Goal: Task Accomplishment & Management: Manage account settings

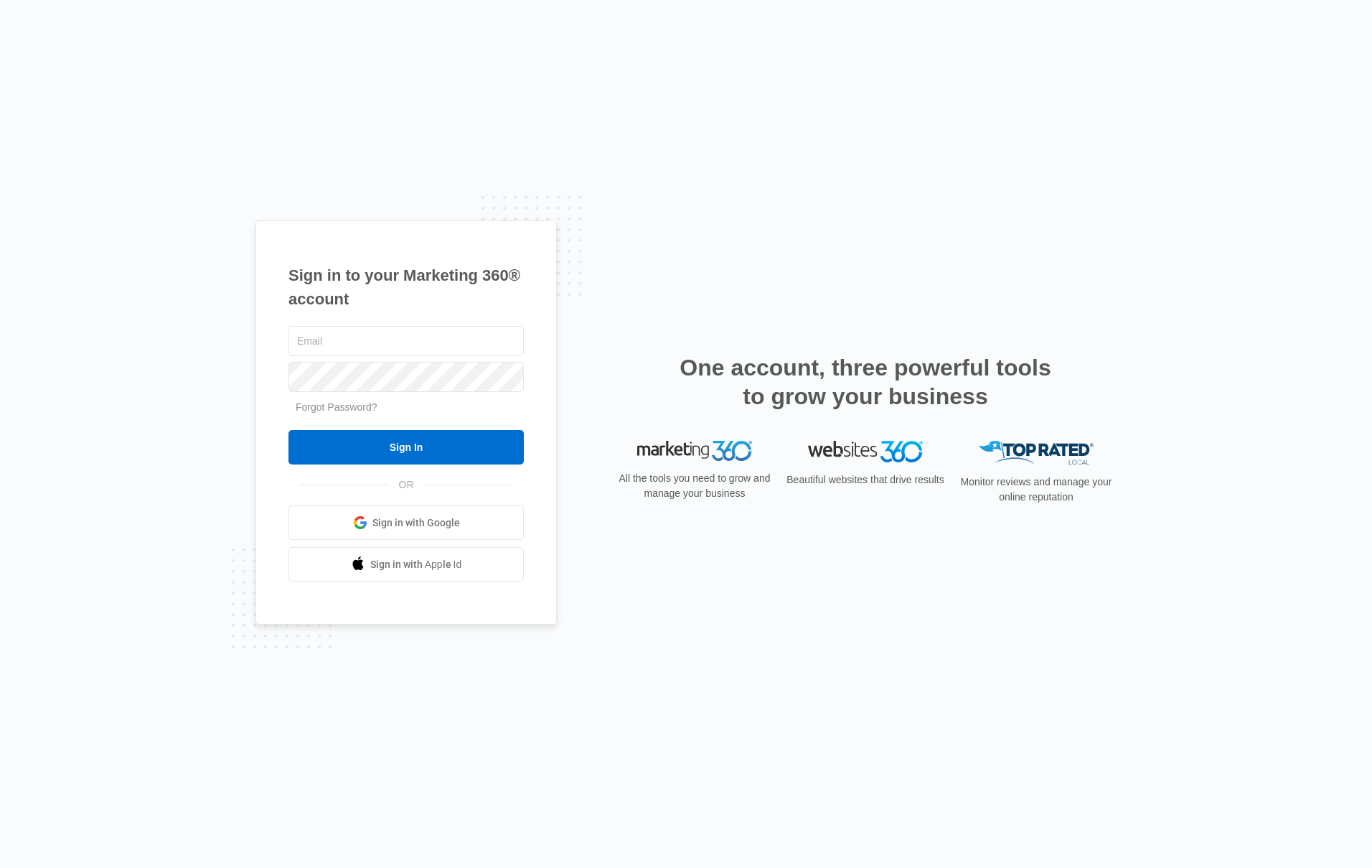
type input "[EMAIL_ADDRESS][DOMAIN_NAME]"
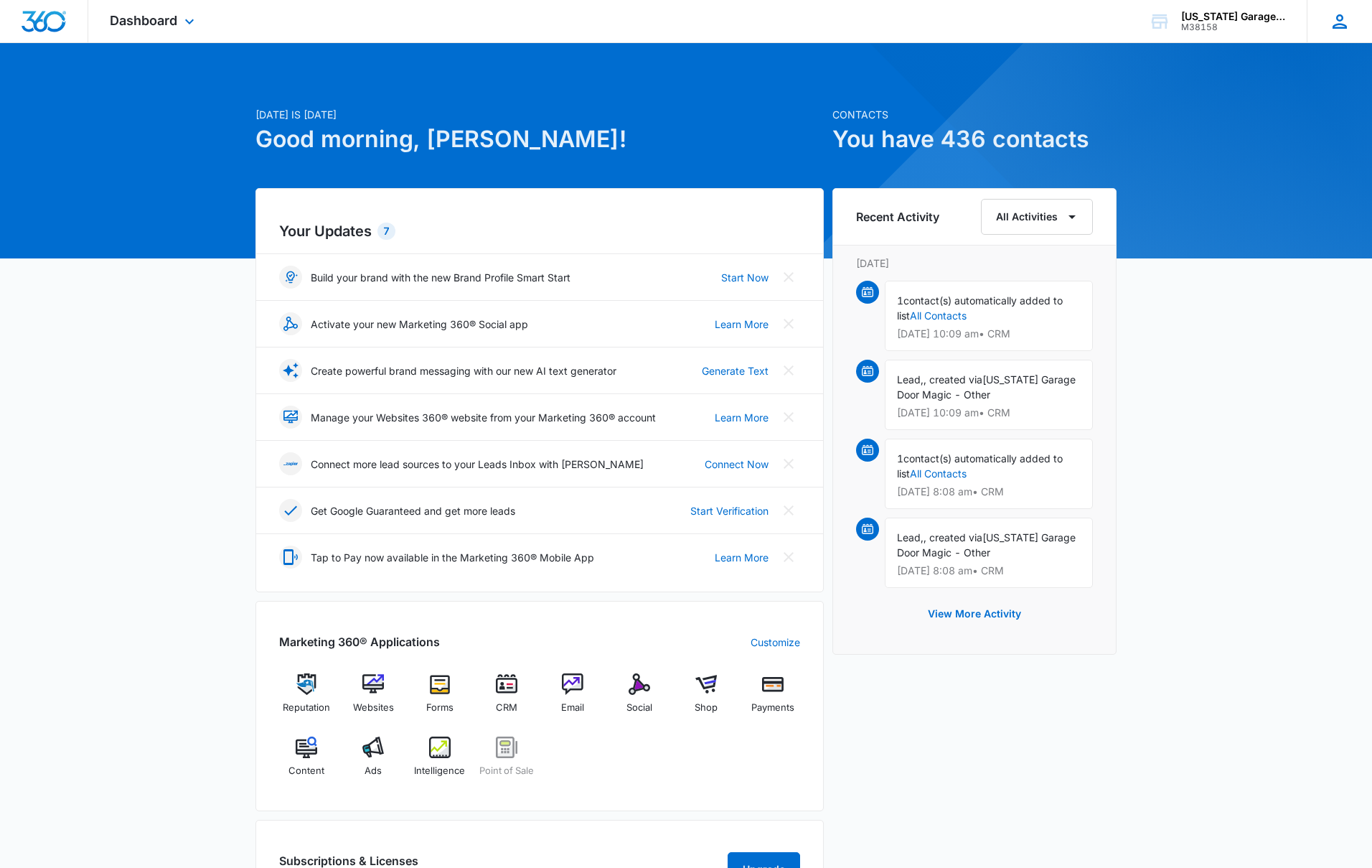
click at [1336, 17] on icon at bounding box center [1339, 22] width 15 height 15
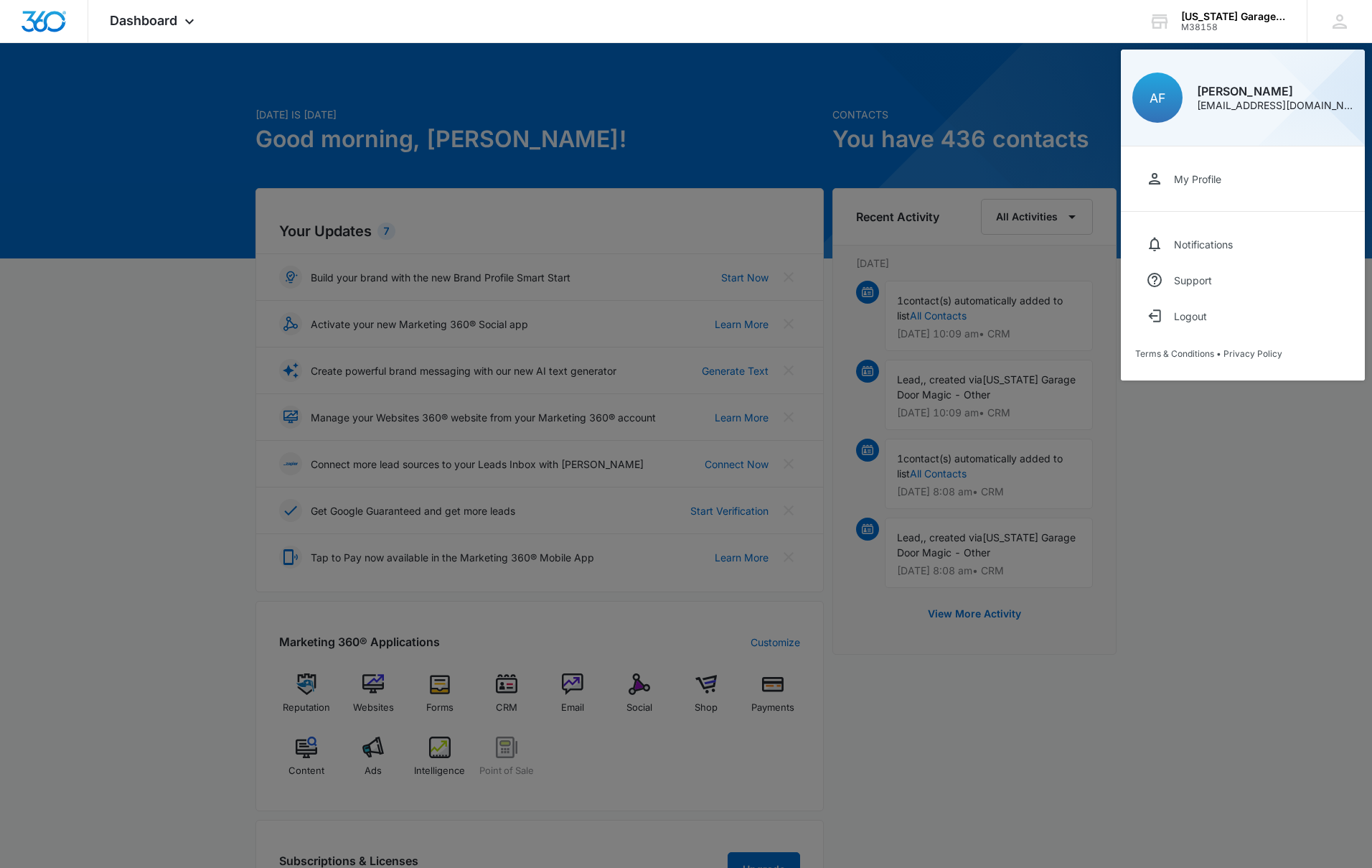
click at [1203, 174] on div "My Profile" at bounding box center [1197, 179] width 48 height 12
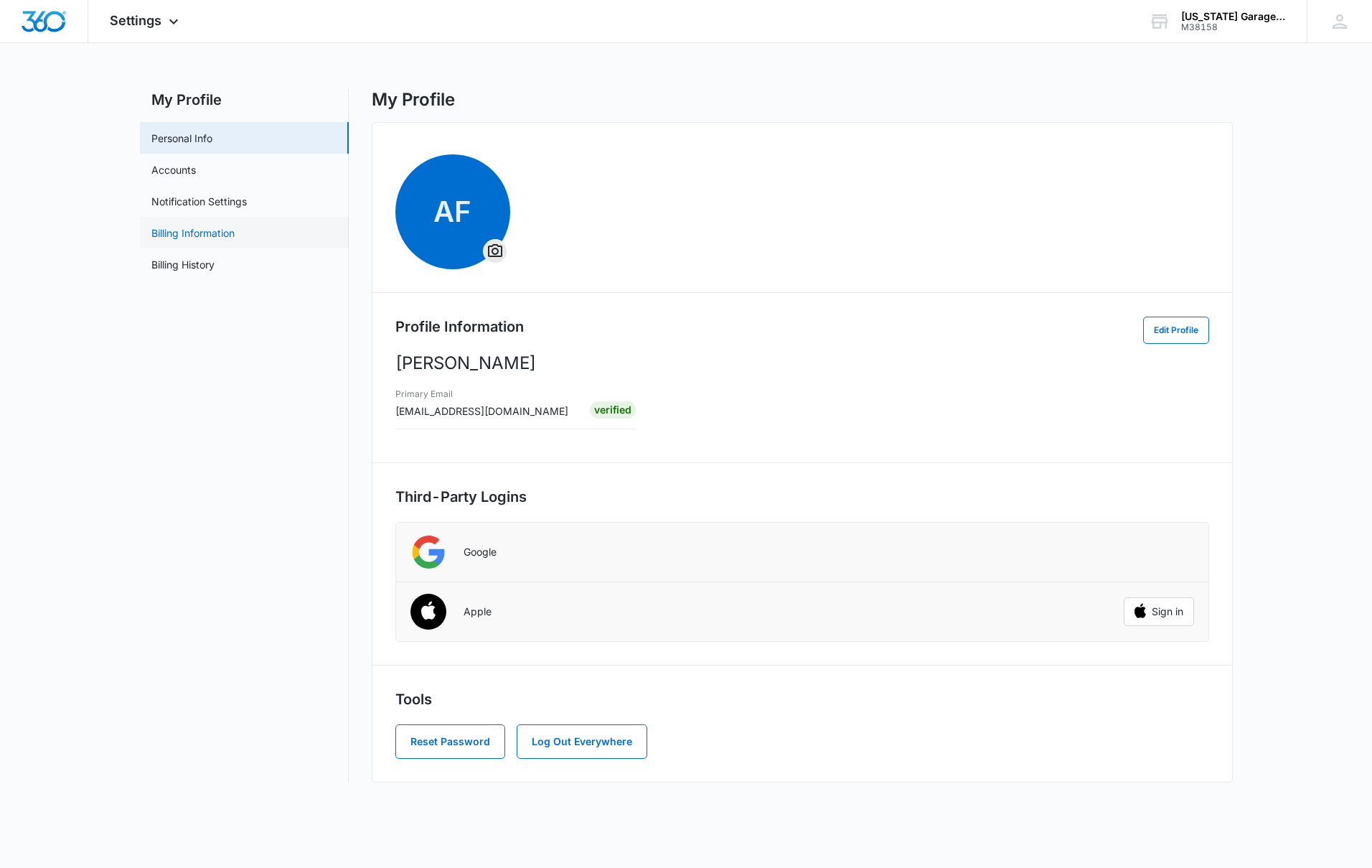
click at [165, 232] on link "Billing Information" at bounding box center [193, 232] width 83 height 15
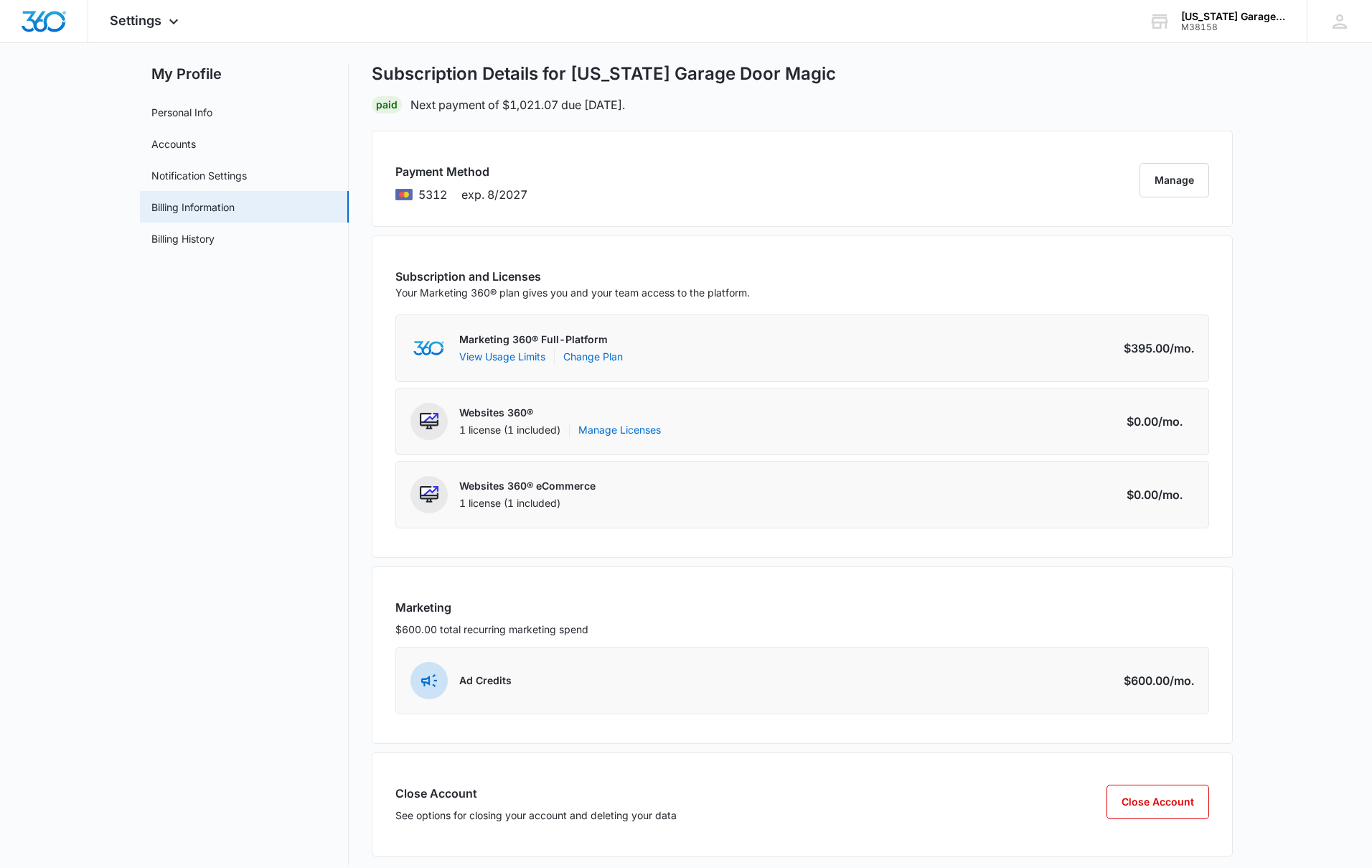
scroll to position [40, 0]
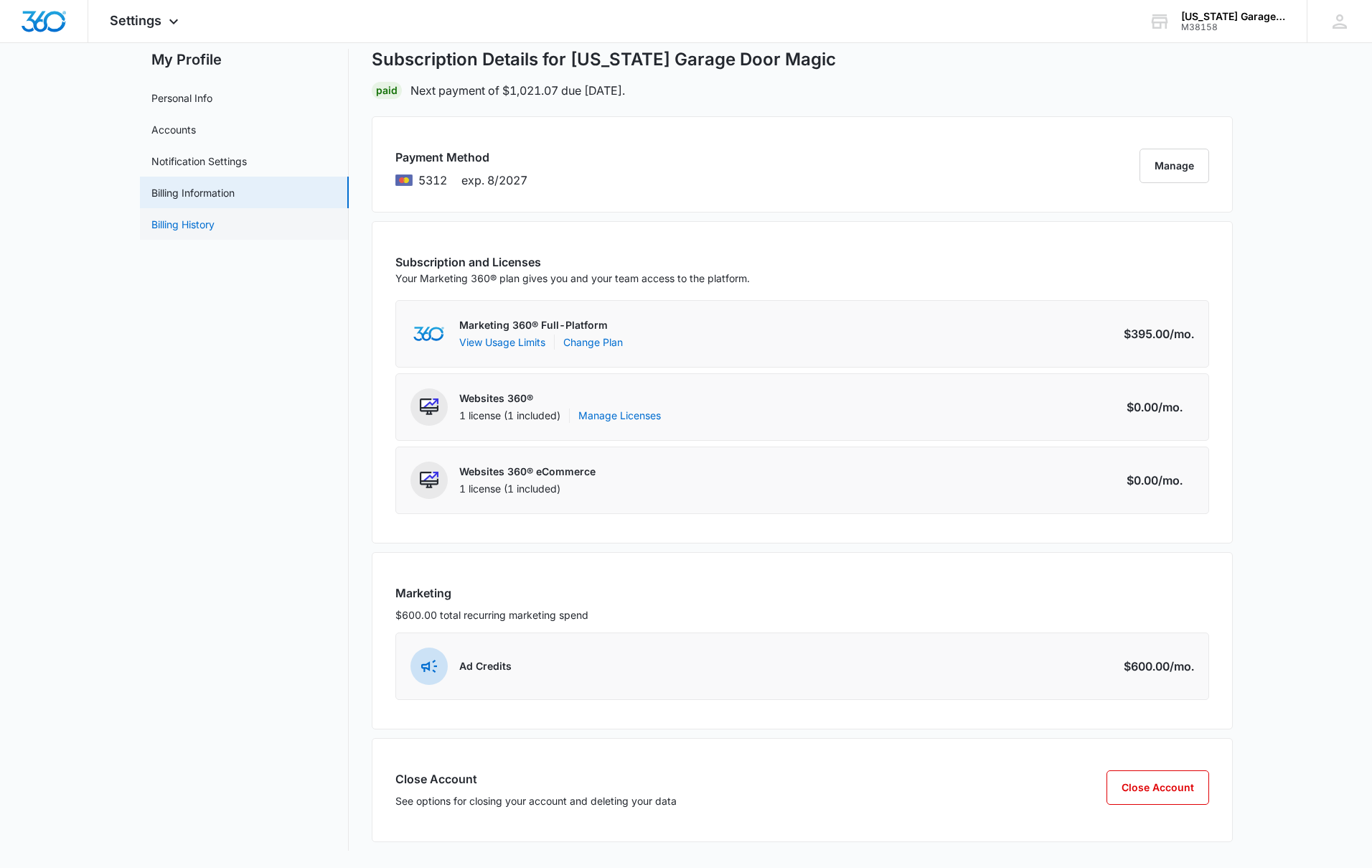
click at [191, 224] on link "Billing History" at bounding box center [183, 223] width 63 height 15
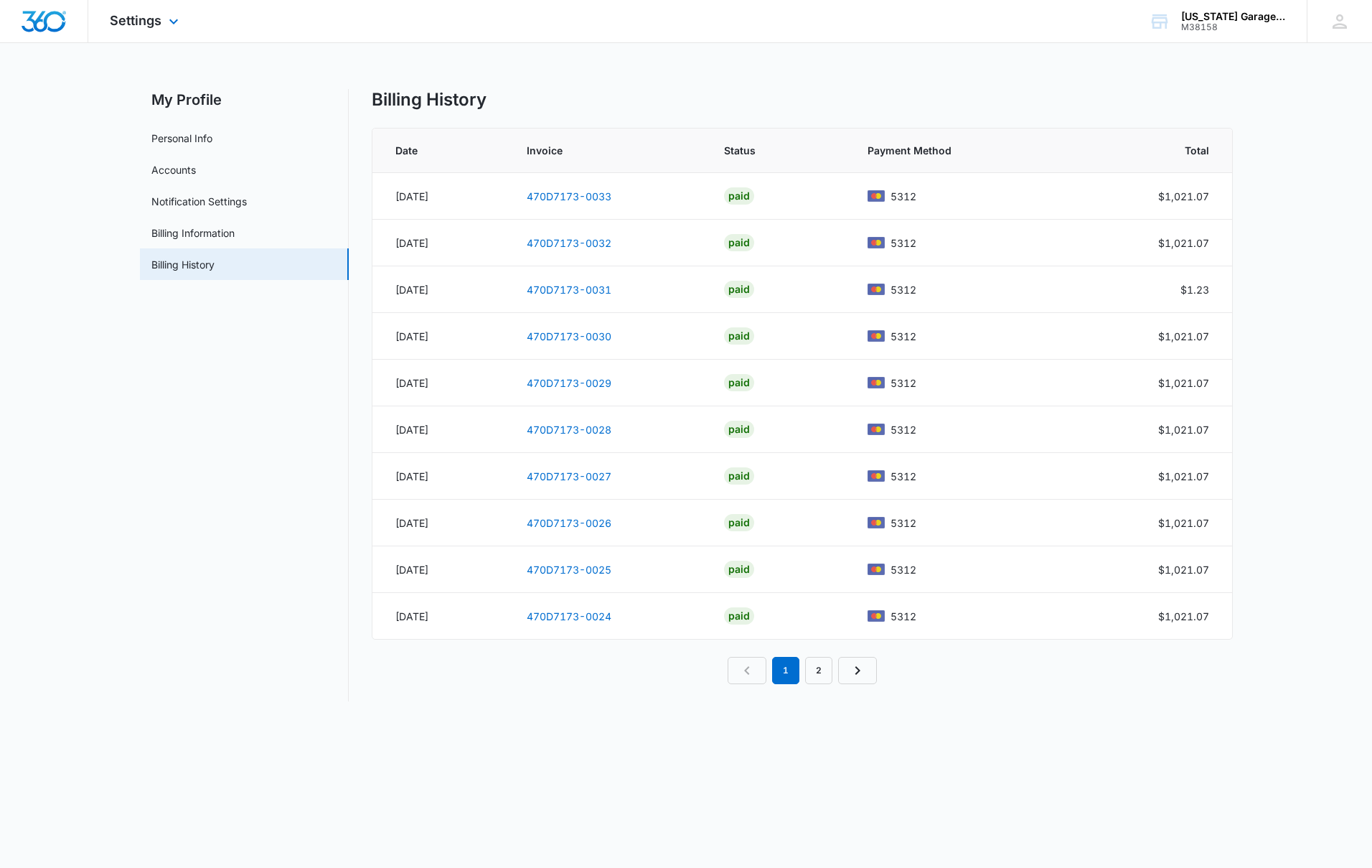
click at [121, 28] on div "Settings Apps Reputation Websites Forms CRM Email Social Shop Payments POS Cont…" at bounding box center [146, 21] width 115 height 42
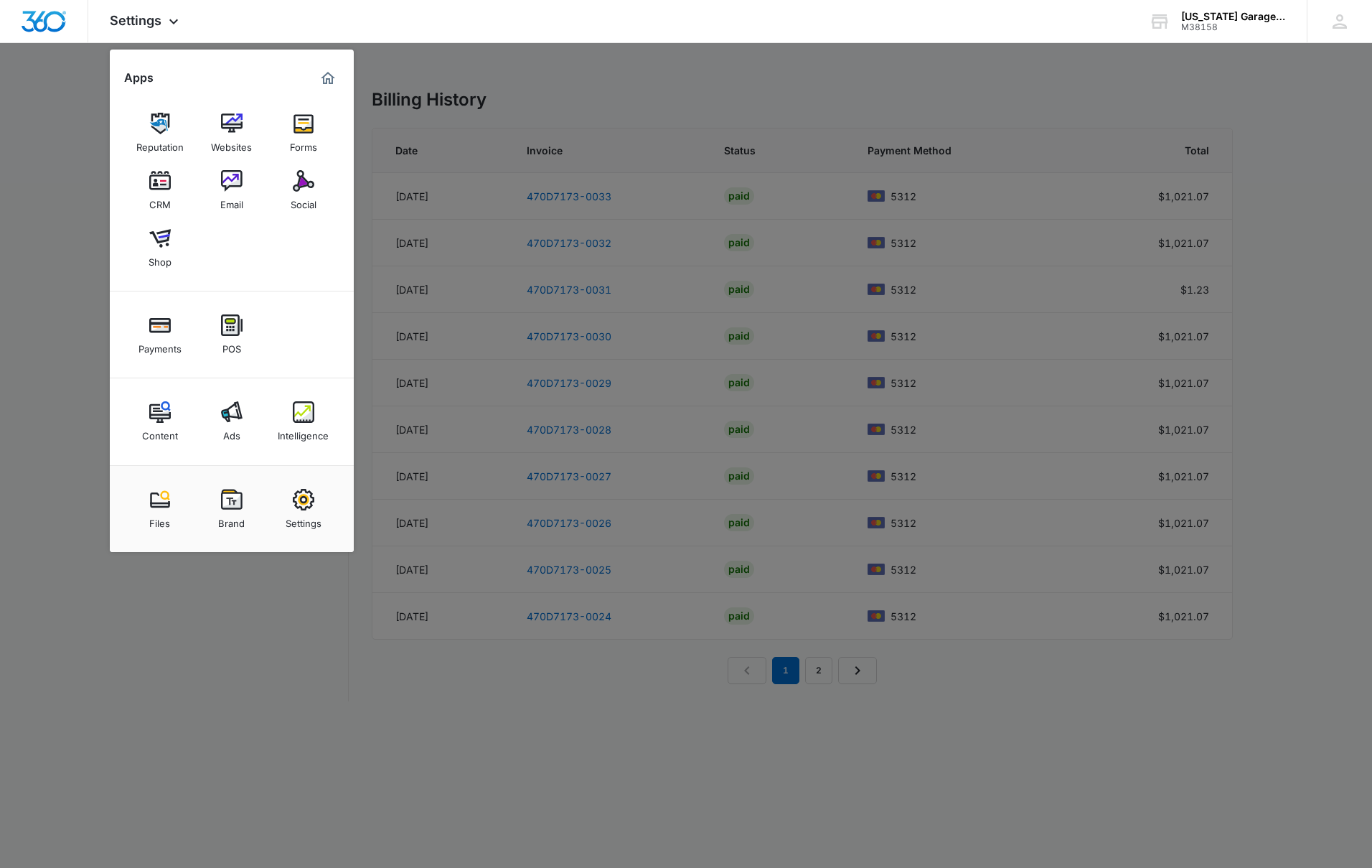
click at [226, 411] on img at bounding box center [231, 411] width 22 height 22
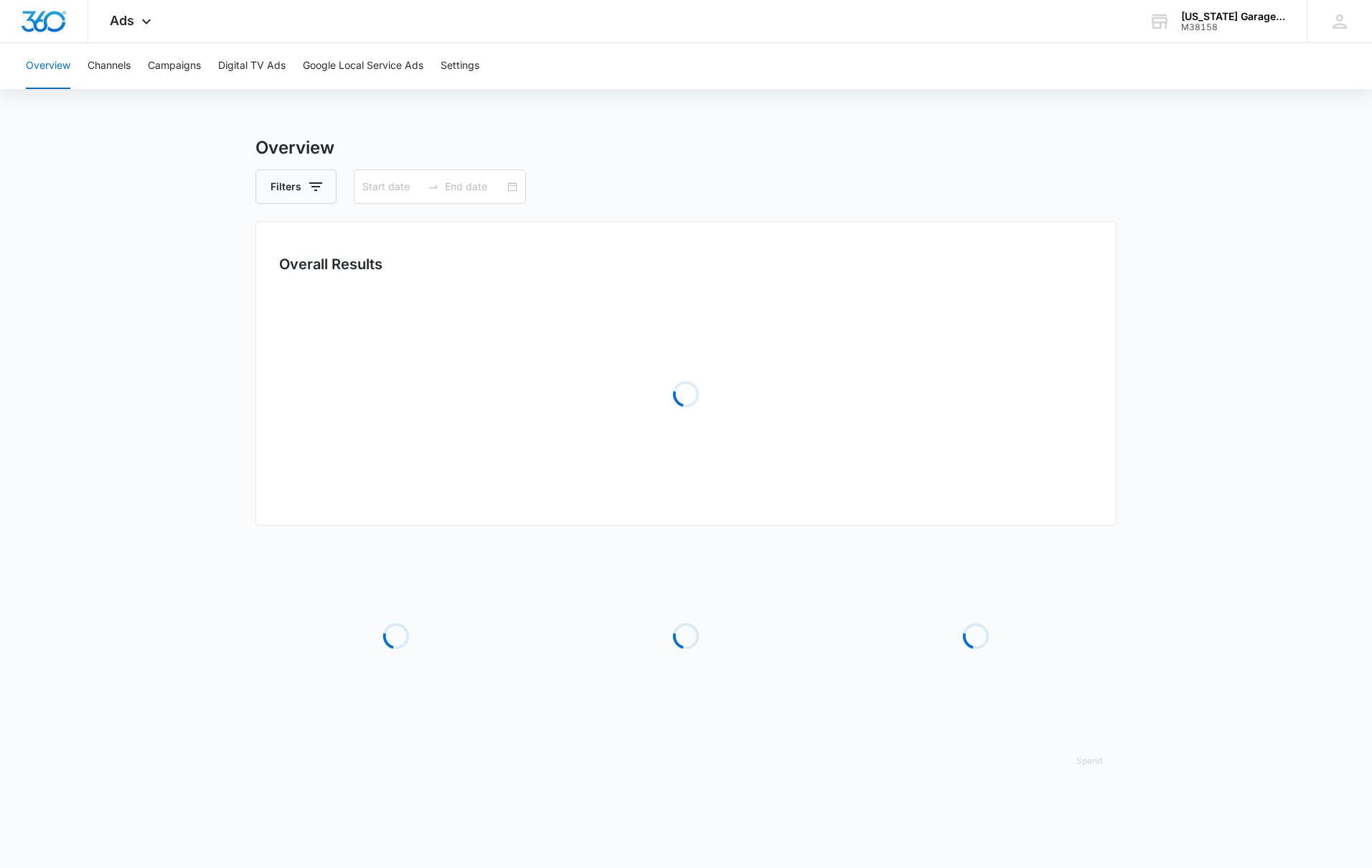
type input "09/06/2025"
type input "10/06/2025"
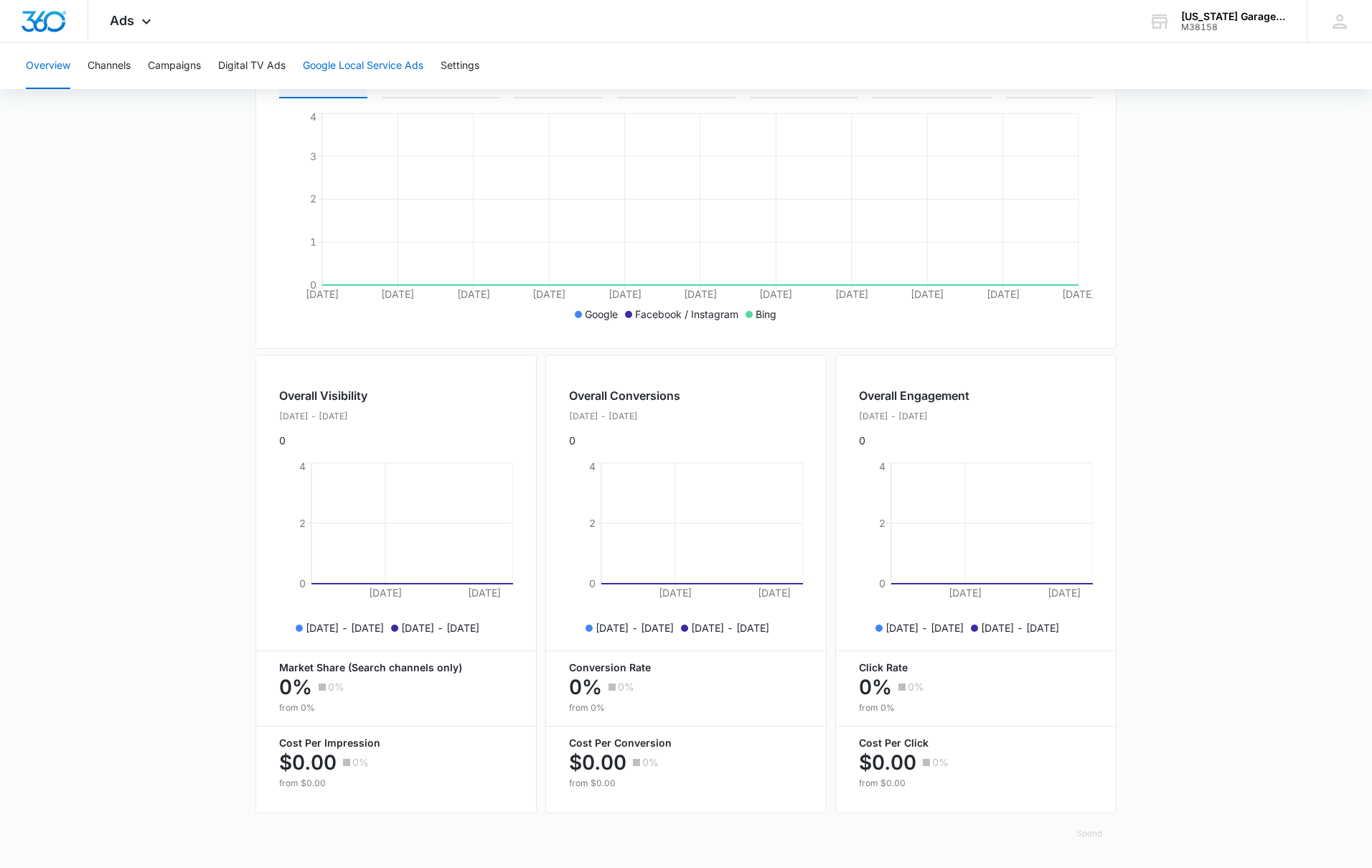
scroll to position [220, 0]
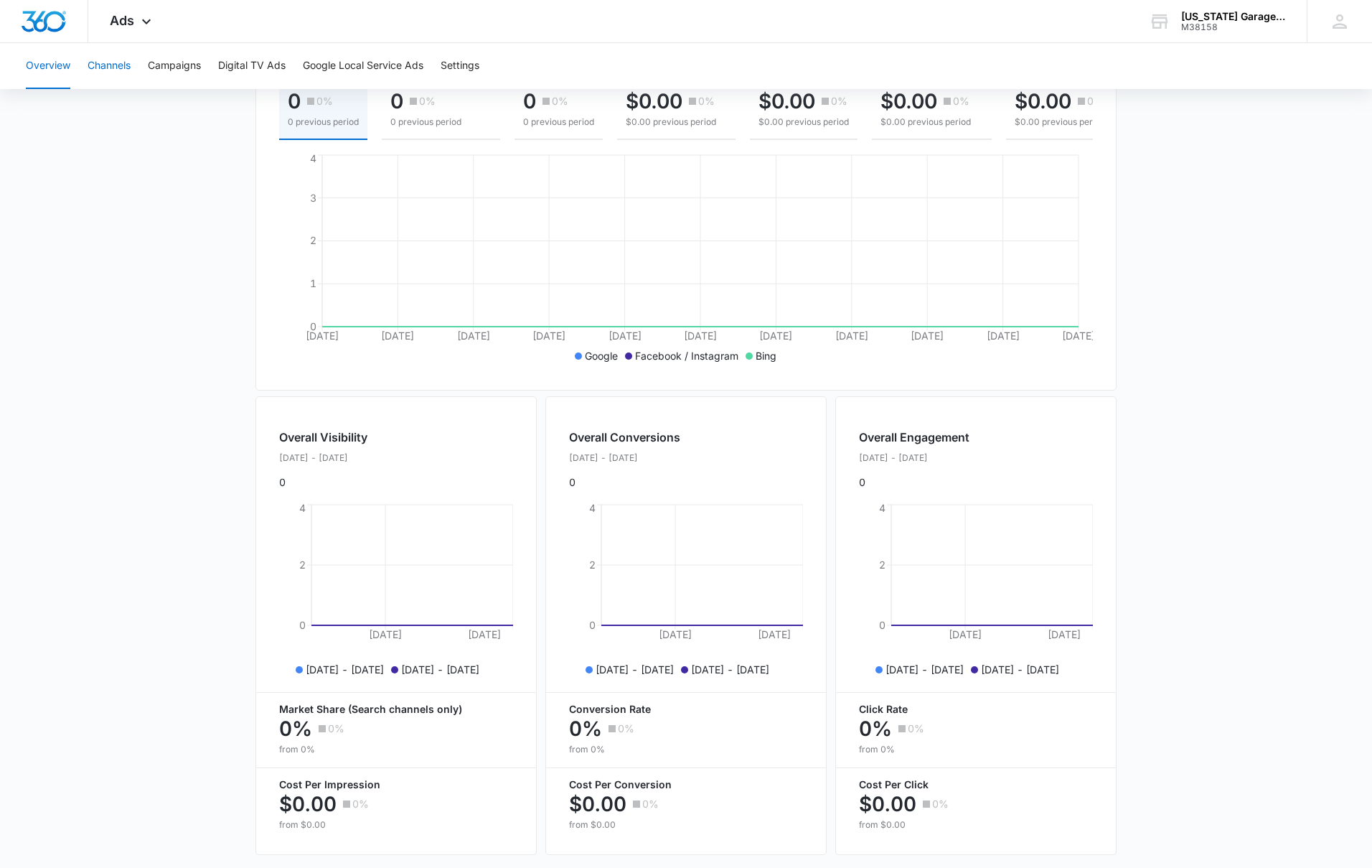
click at [120, 66] on button "Channels" at bounding box center [109, 66] width 43 height 46
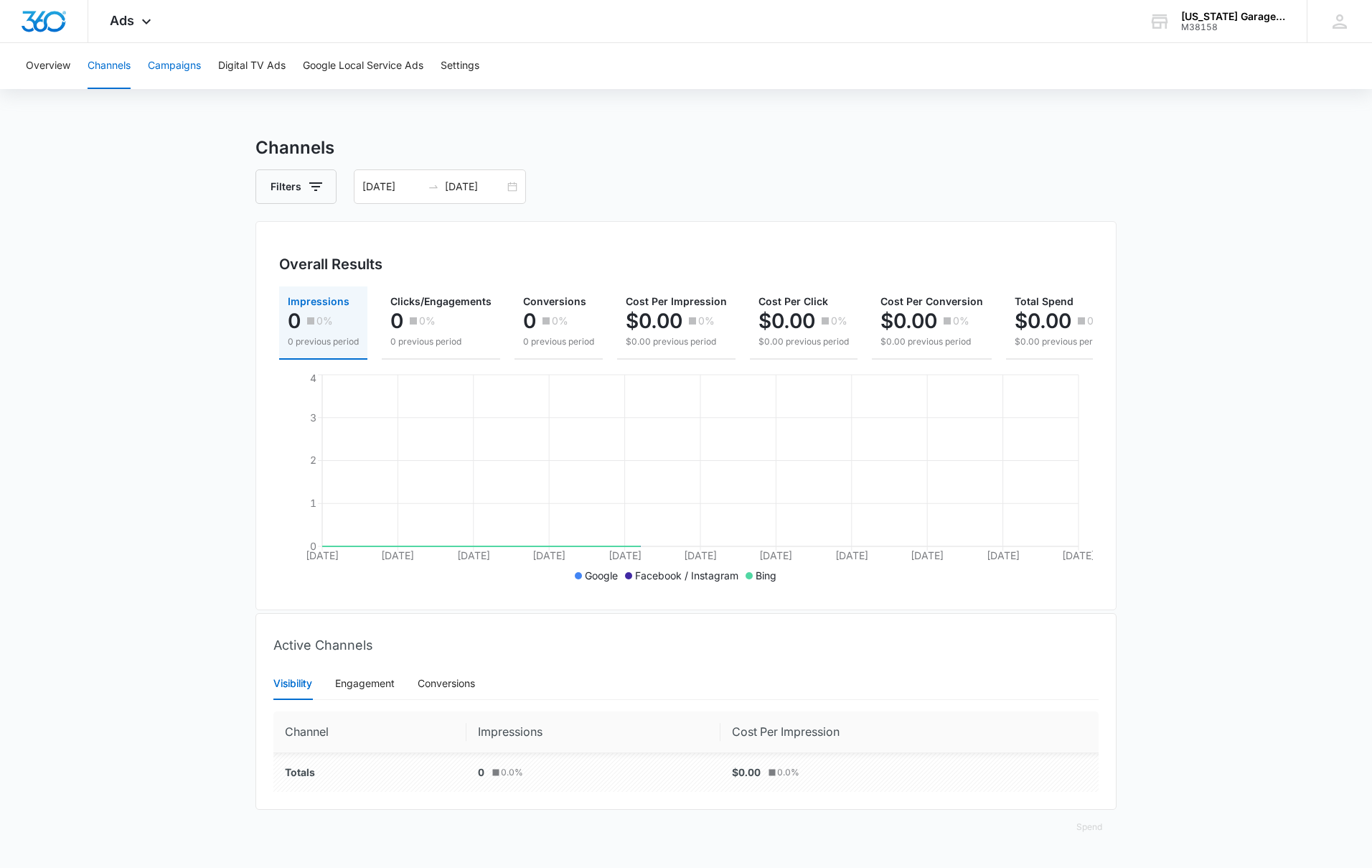
click at [182, 65] on button "Campaigns" at bounding box center [174, 66] width 53 height 46
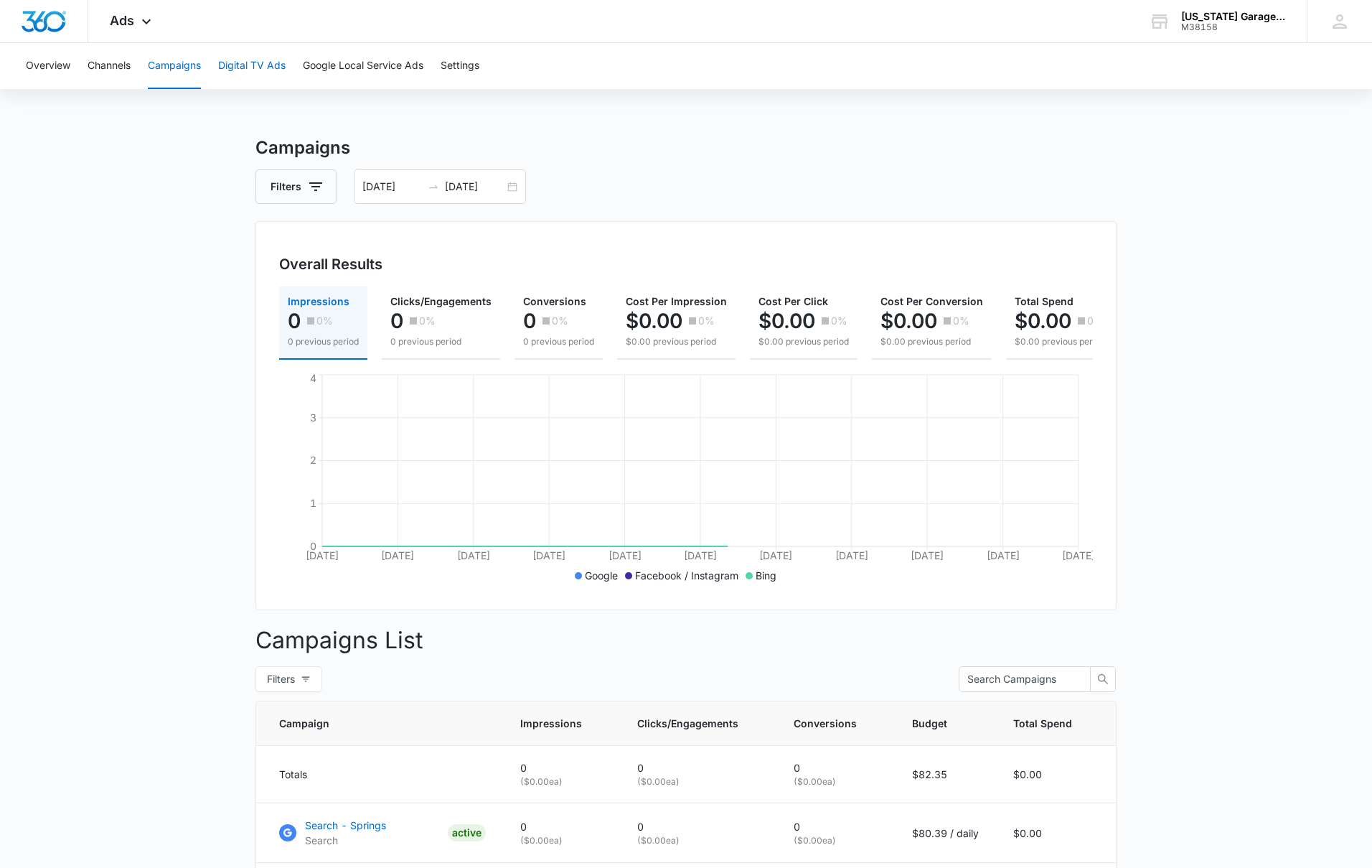
click at [251, 63] on button "Digital TV Ads" at bounding box center [252, 66] width 68 height 46
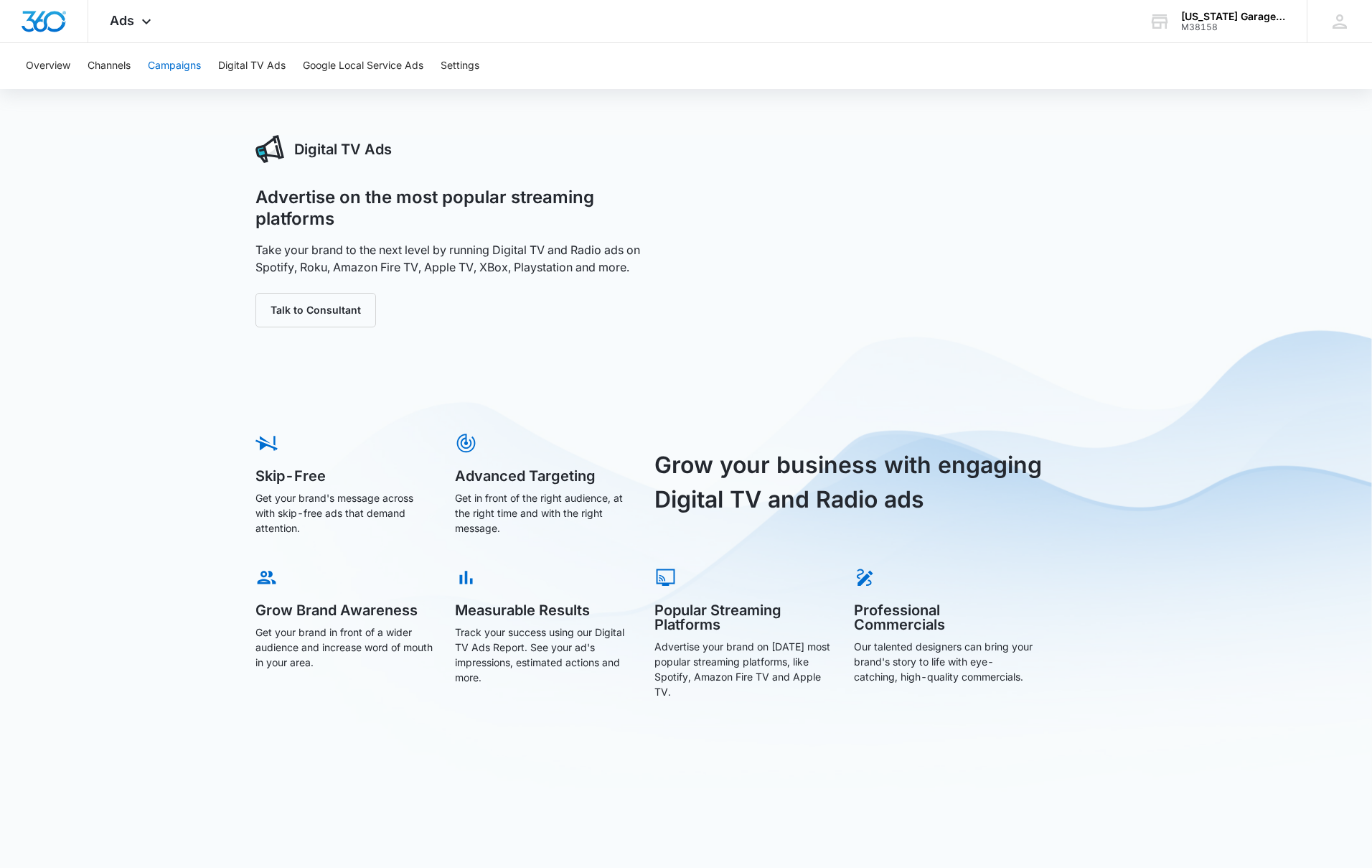
click at [192, 69] on button "Campaigns" at bounding box center [174, 66] width 53 height 46
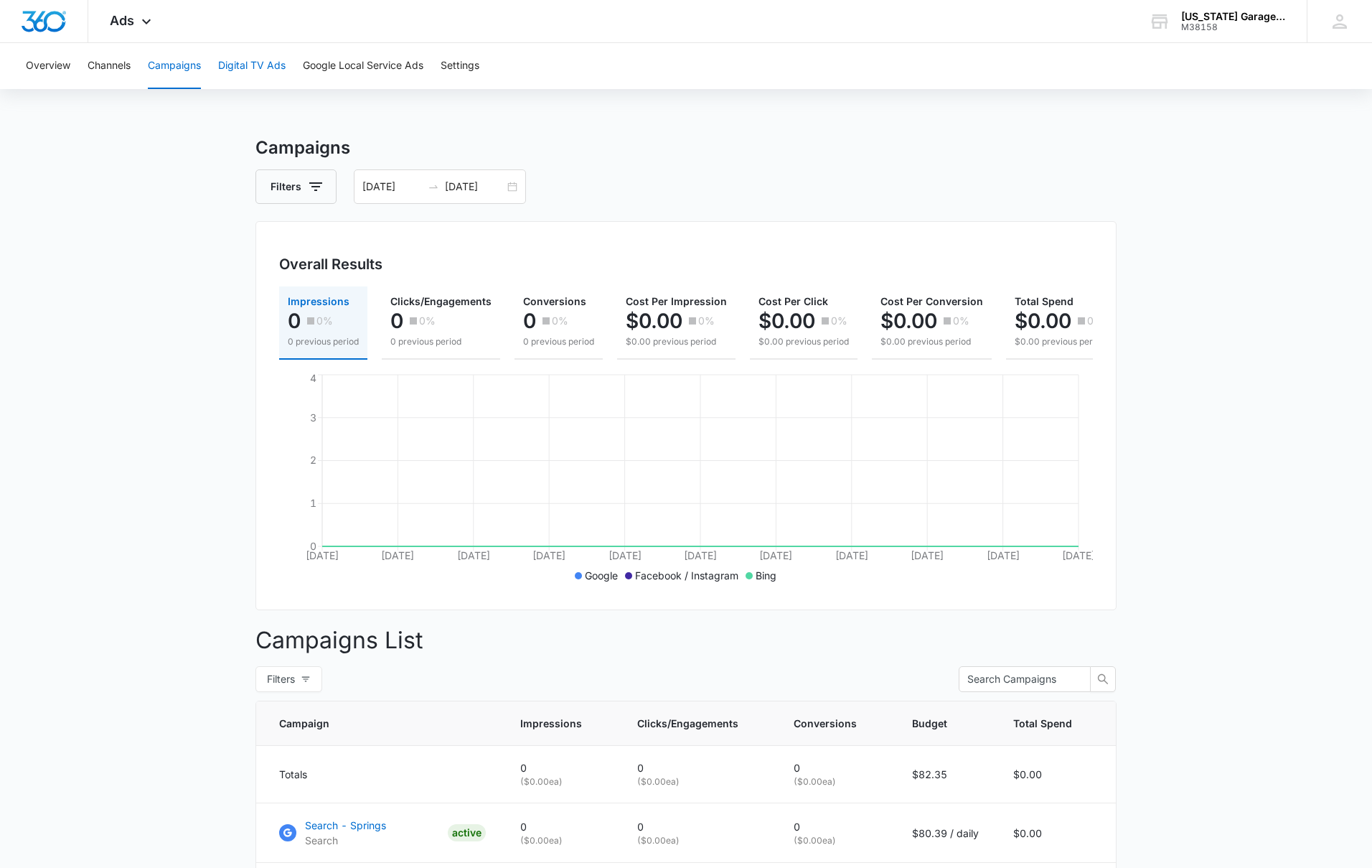
click at [266, 68] on button "Digital TV Ads" at bounding box center [252, 66] width 68 height 46
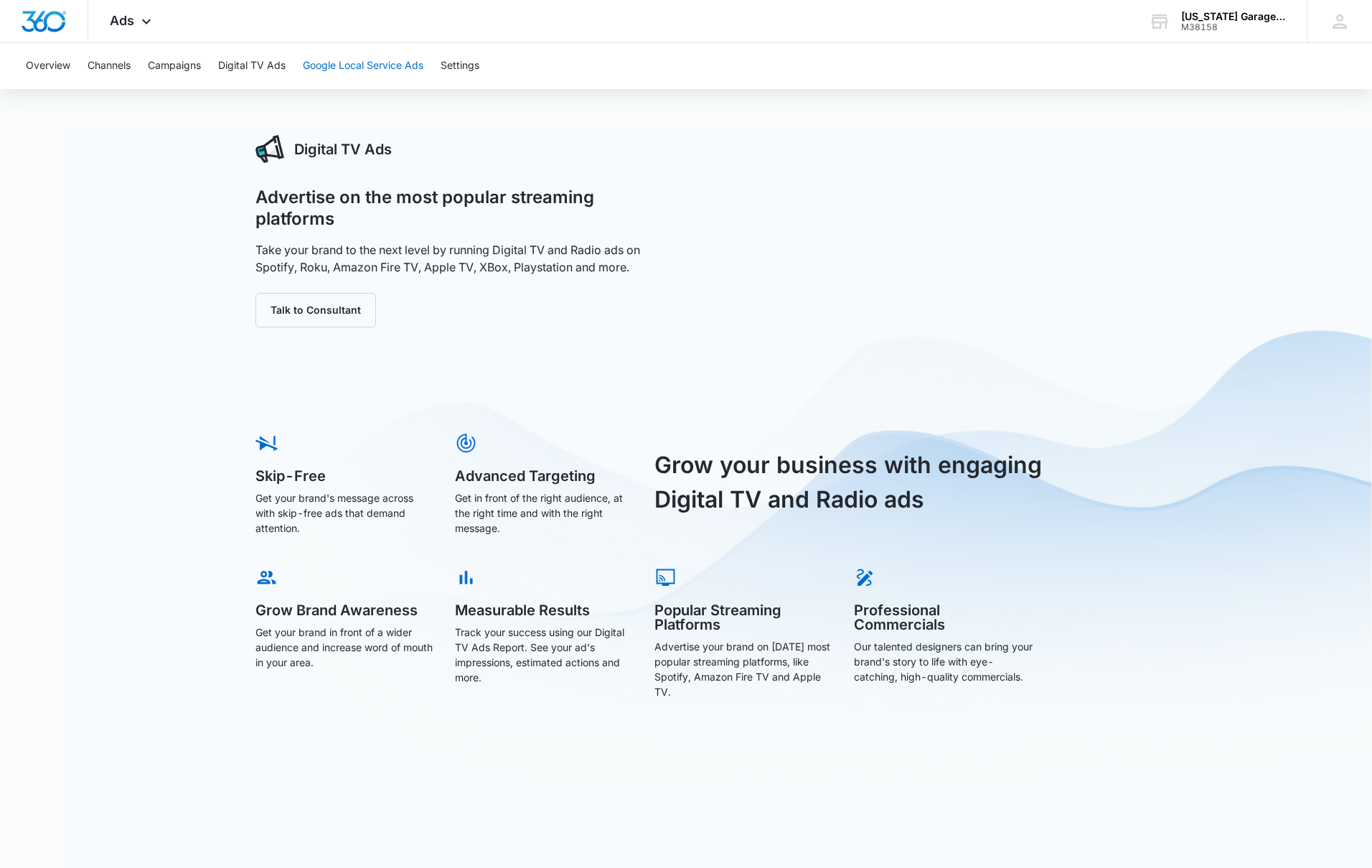
click at [352, 69] on button "Google Local Service Ads" at bounding box center [363, 66] width 120 height 46
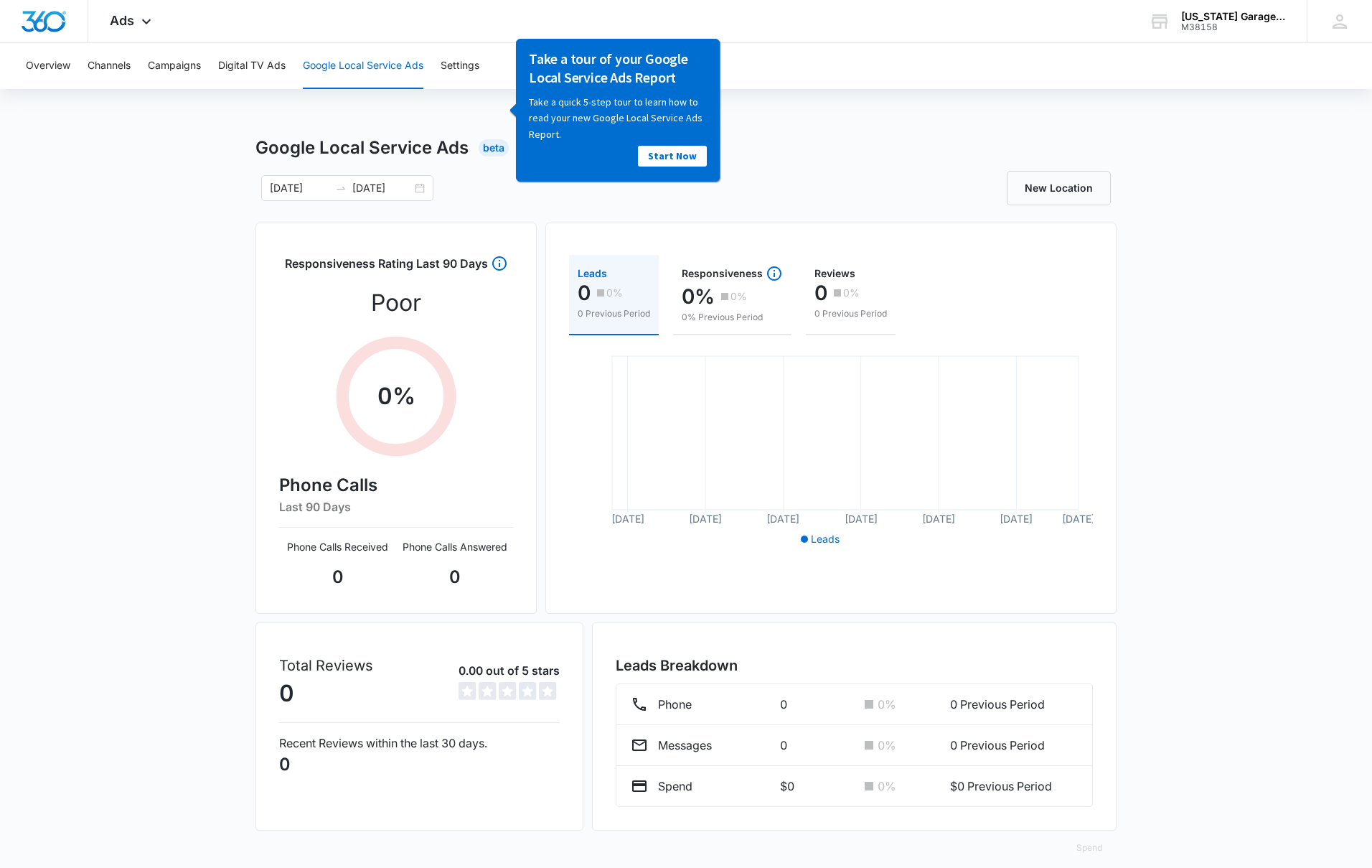
scroll to position [15, 0]
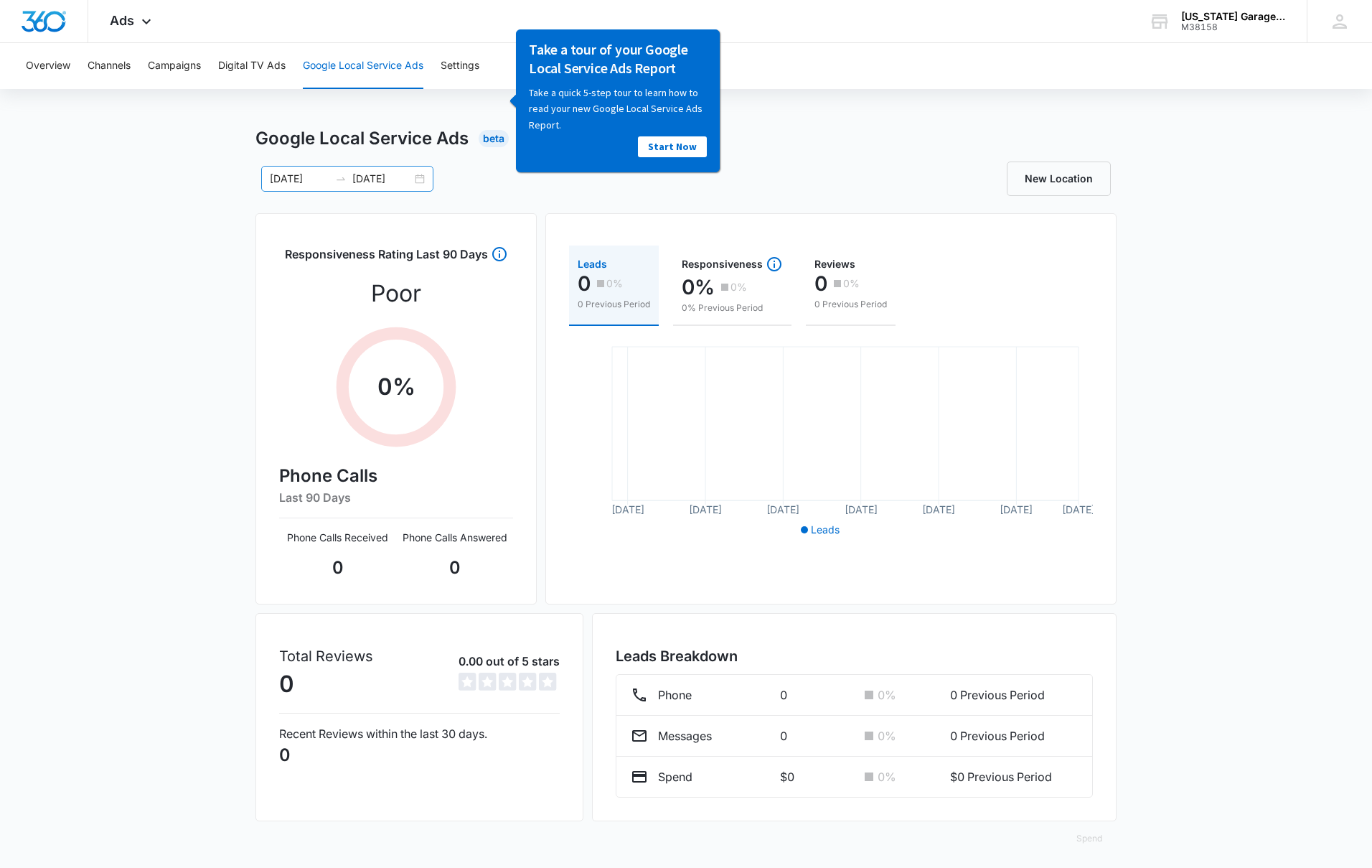
click at [420, 174] on div "09/06/2025 10/06/2025" at bounding box center [347, 178] width 172 height 26
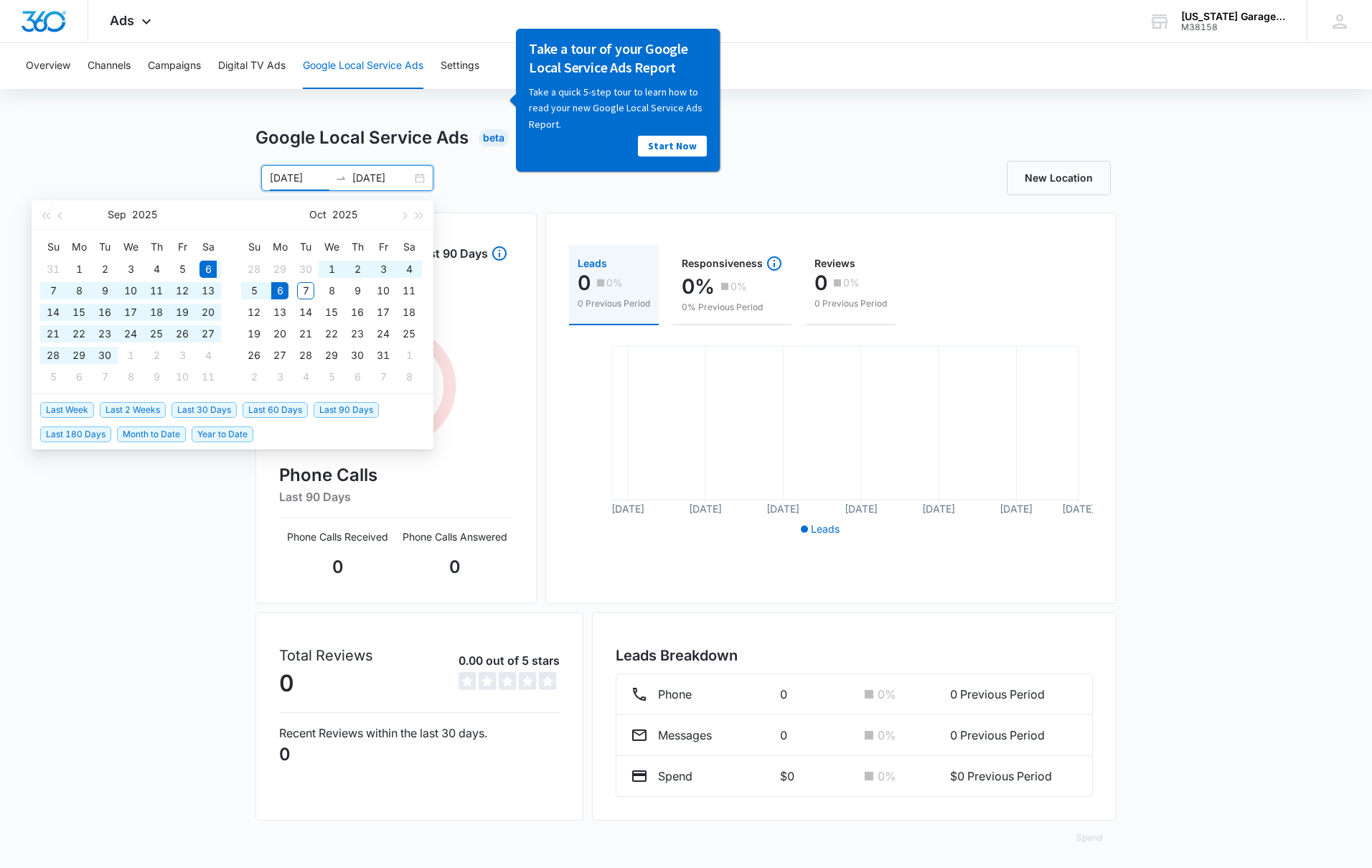
scroll to position [11, 0]
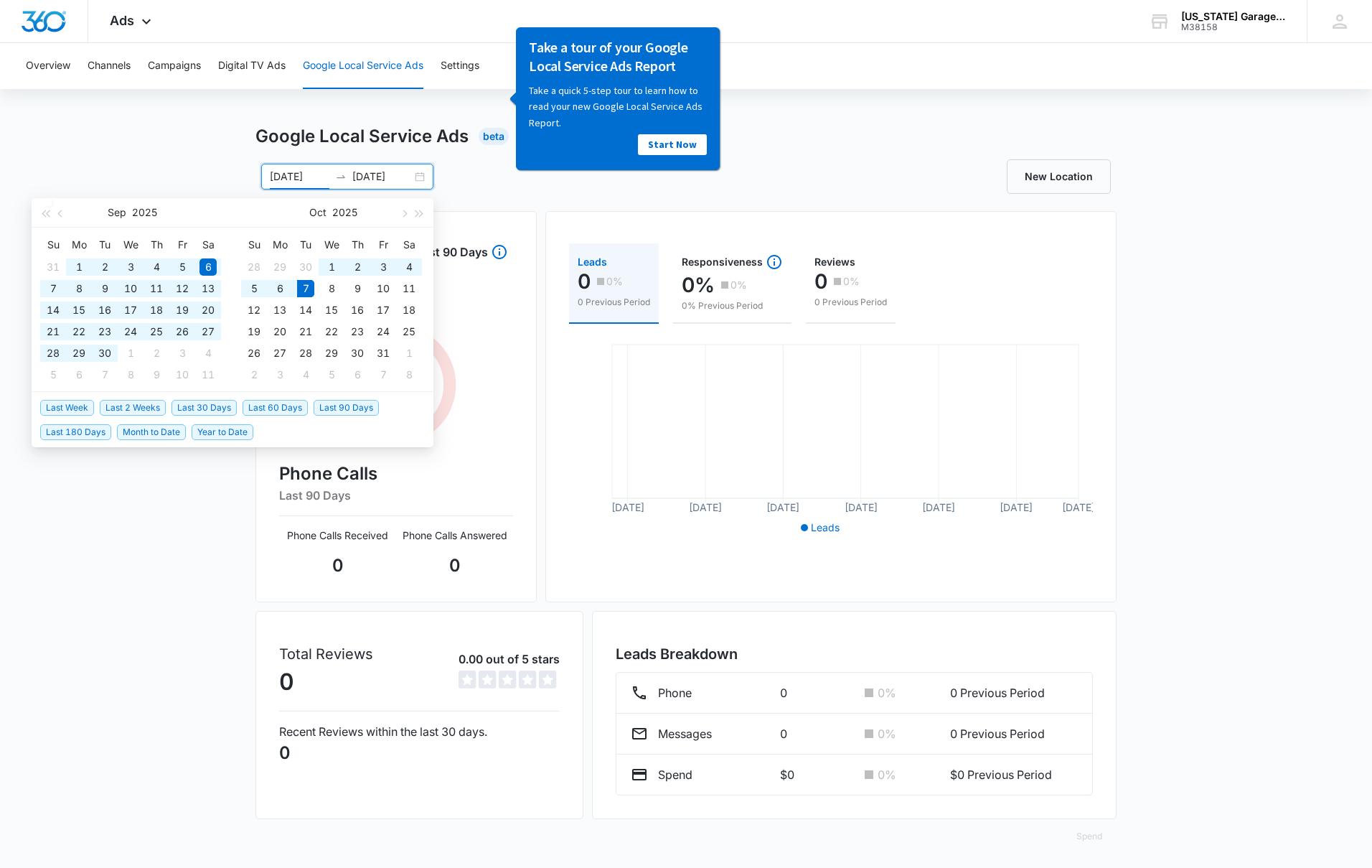
click at [337, 409] on span "Last 90 Days" at bounding box center [346, 407] width 65 height 16
type input "07/09/2025"
type input "10/07/2025"
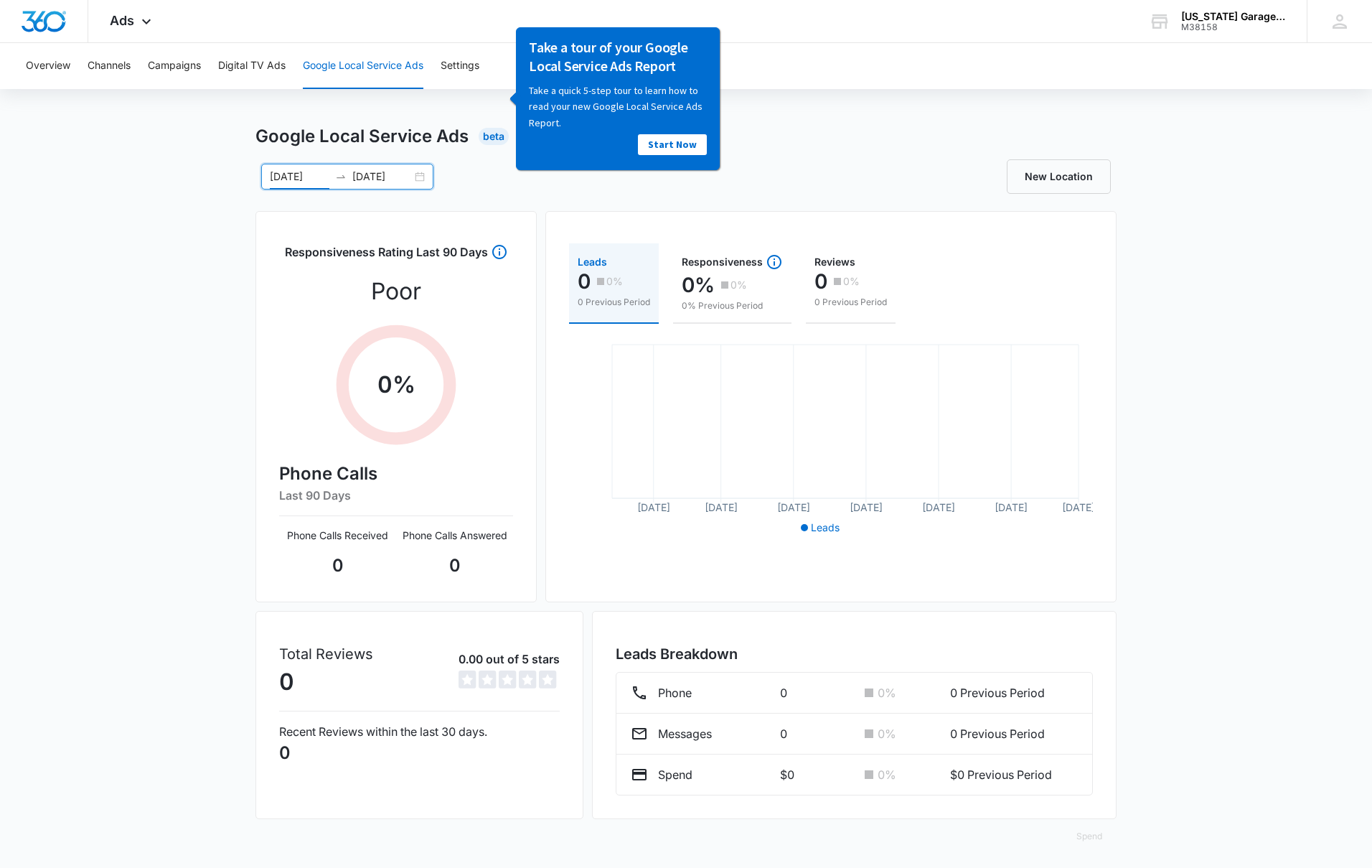
drag, startPoint x: 106, startPoint y: 394, endPoint x: 113, endPoint y: 399, distance: 8.6
click at [106, 394] on div "Google Local Service Ads Beta 07/09/2025 10/07/2025 Jul 2025 Su Mo Tu We Th Fr …" at bounding box center [686, 496] width 1372 height 747
click at [456, 63] on button "Settings" at bounding box center [460, 66] width 39 height 46
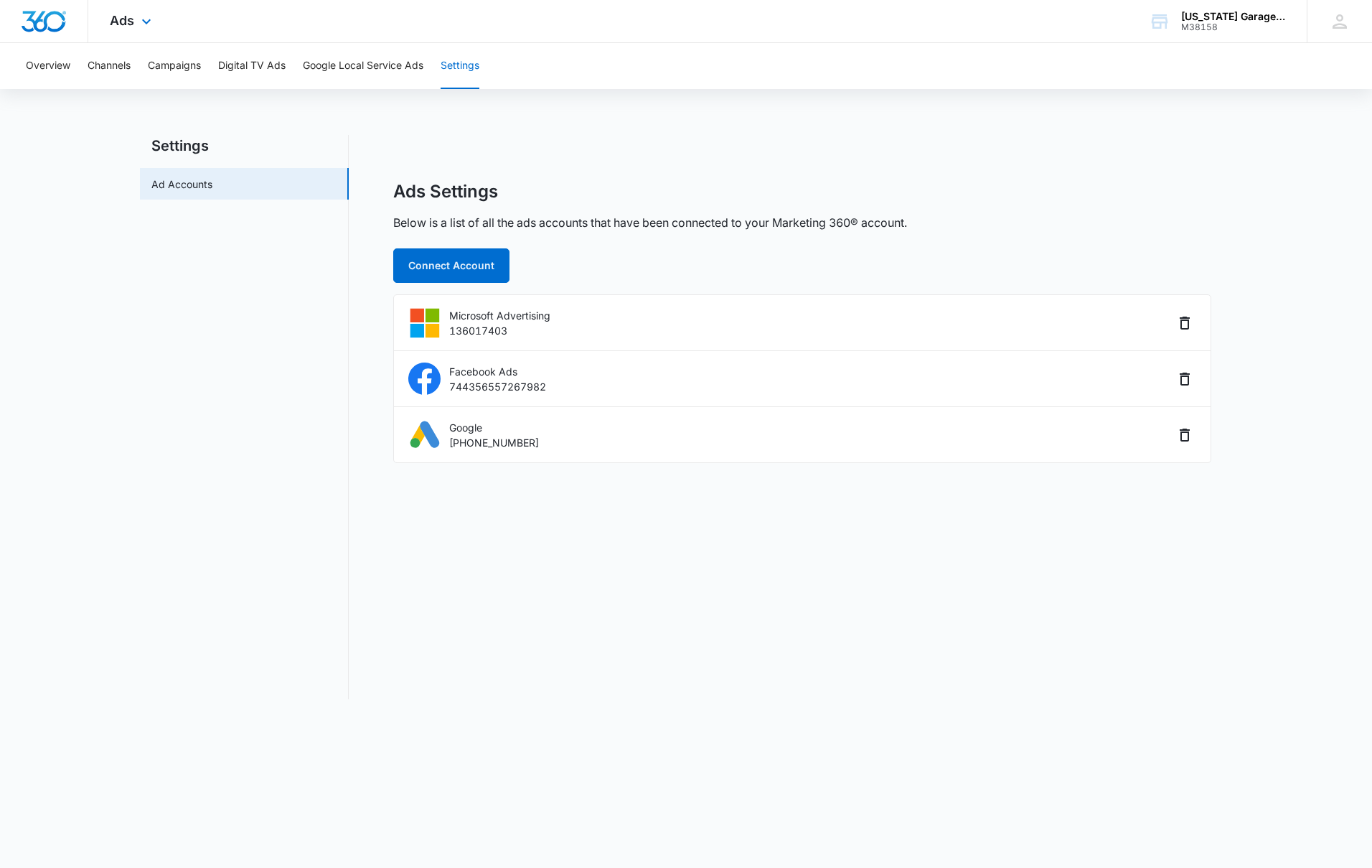
click at [132, 31] on div "Ads Apps Reputation Websites Forms CRM Email Social Shop Payments POS Content A…" at bounding box center [133, 21] width 88 height 42
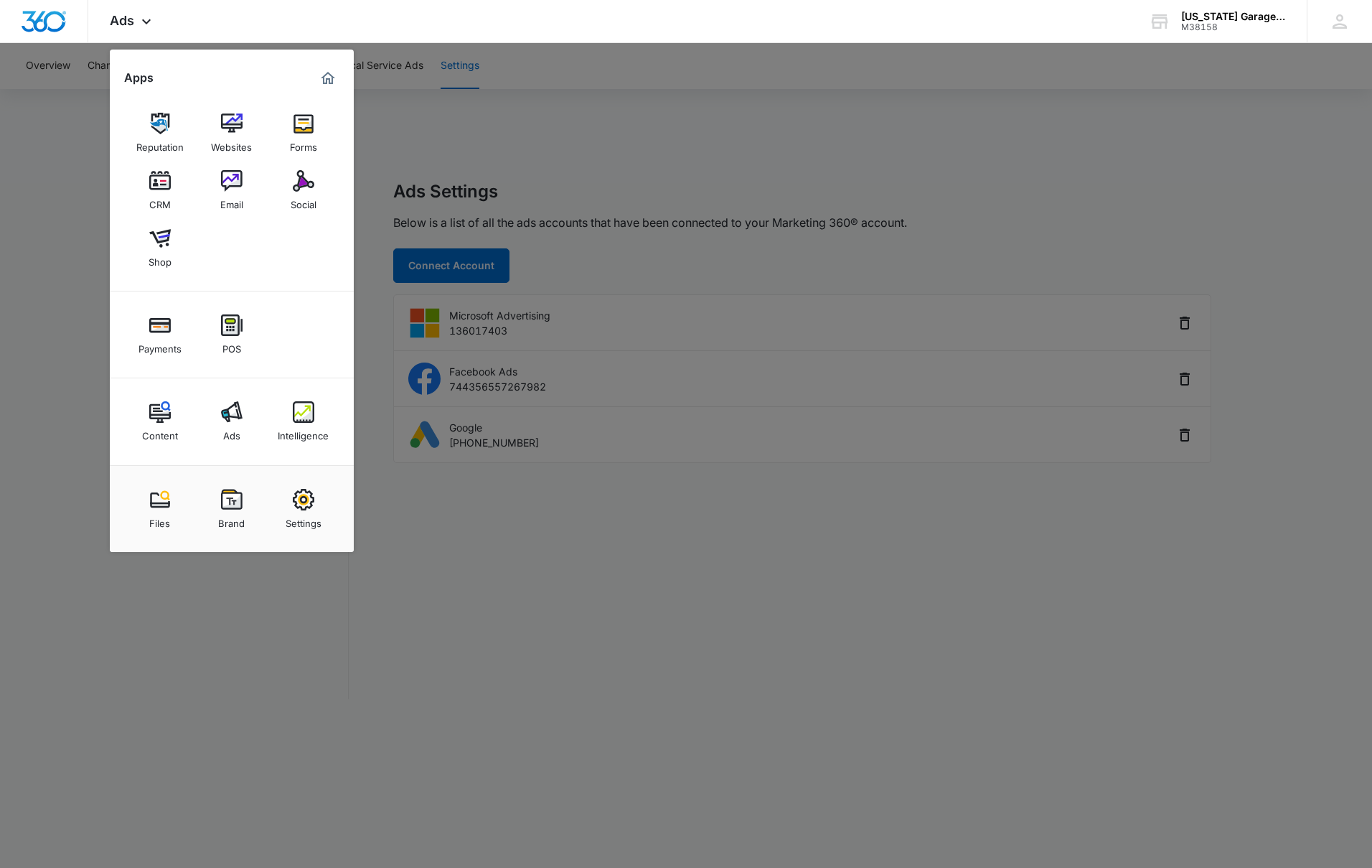
click at [175, 420] on link "Content" at bounding box center [159, 421] width 55 height 55
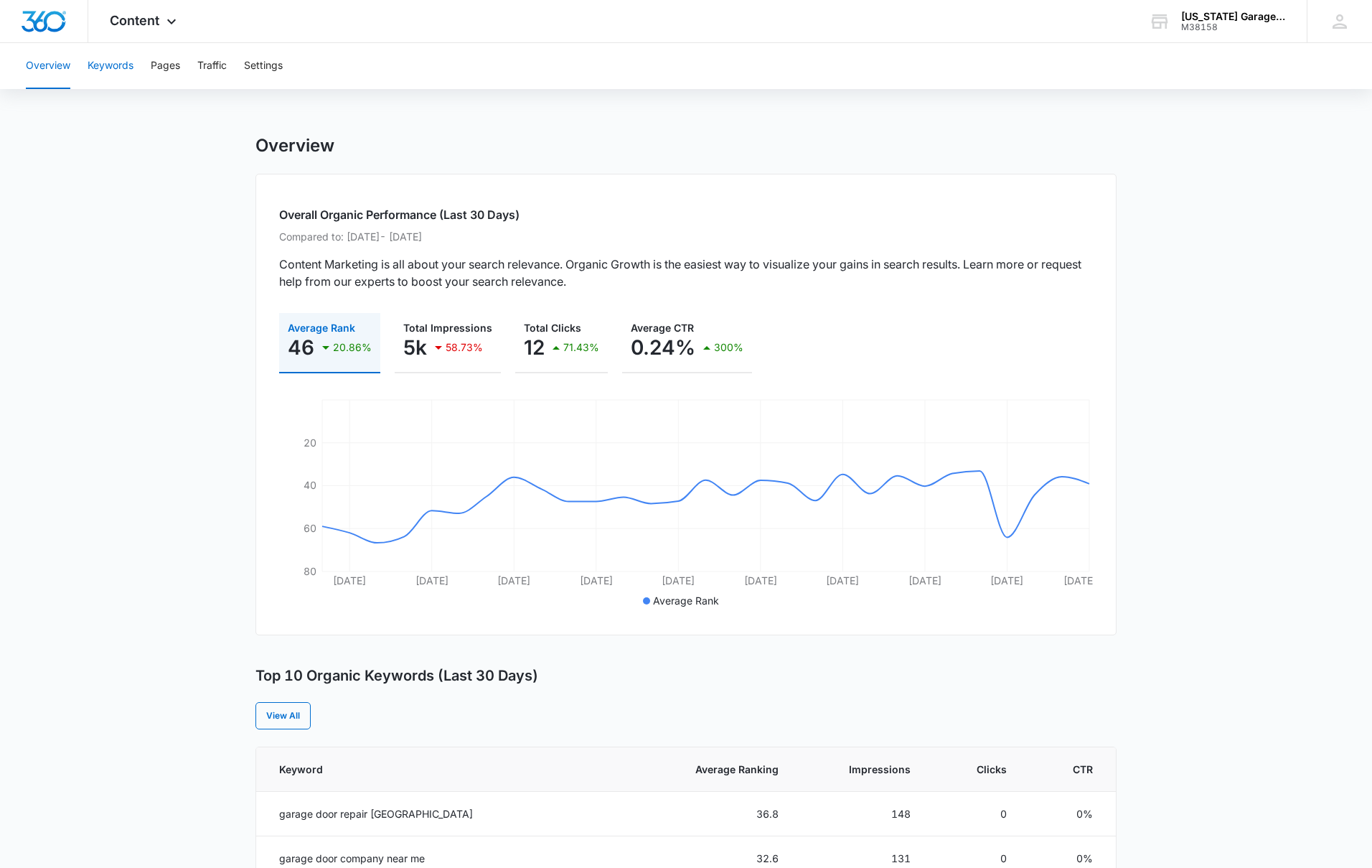
click at [111, 62] on button "Keywords" at bounding box center [110, 66] width 46 height 46
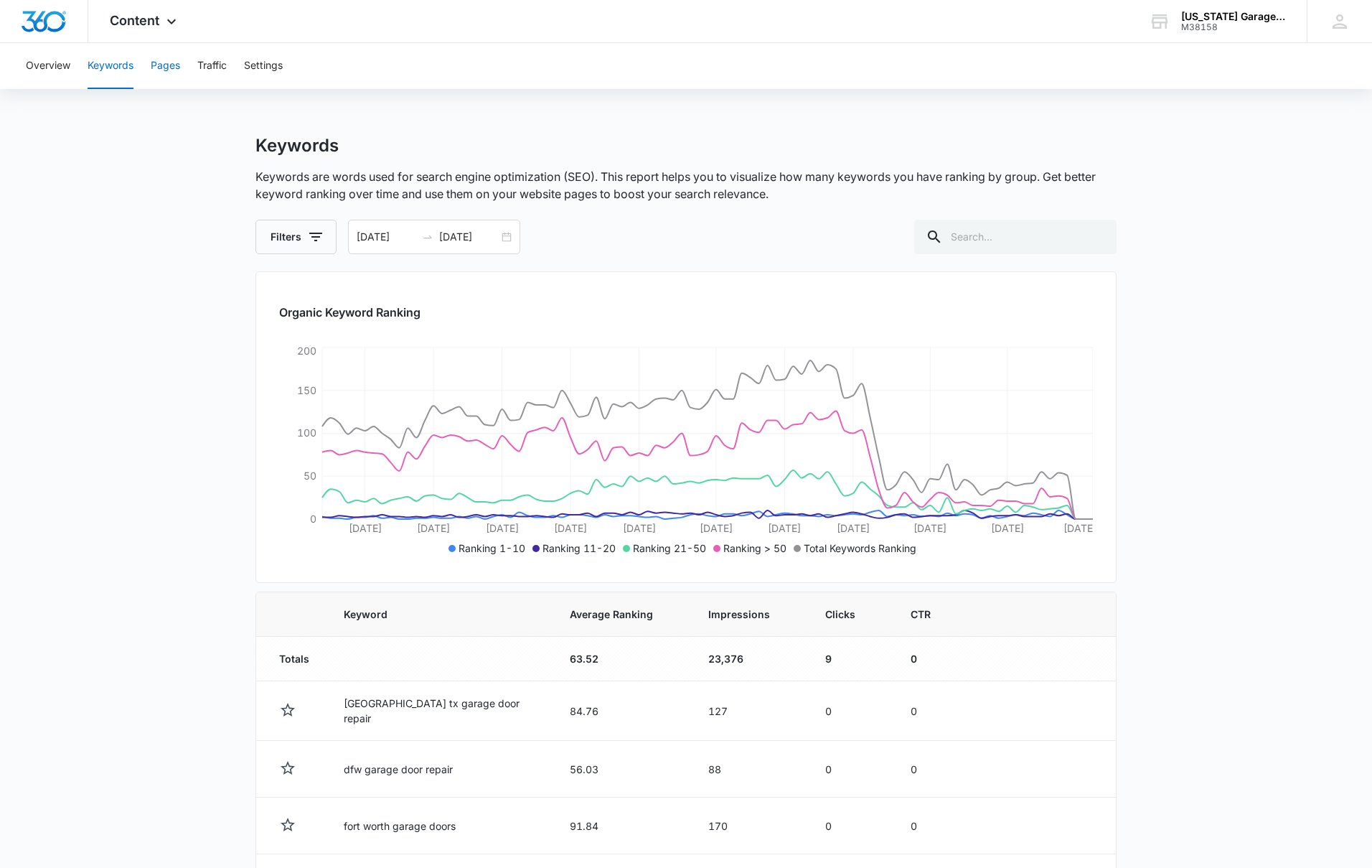
click at [157, 61] on button "Pages" at bounding box center [165, 66] width 29 height 46
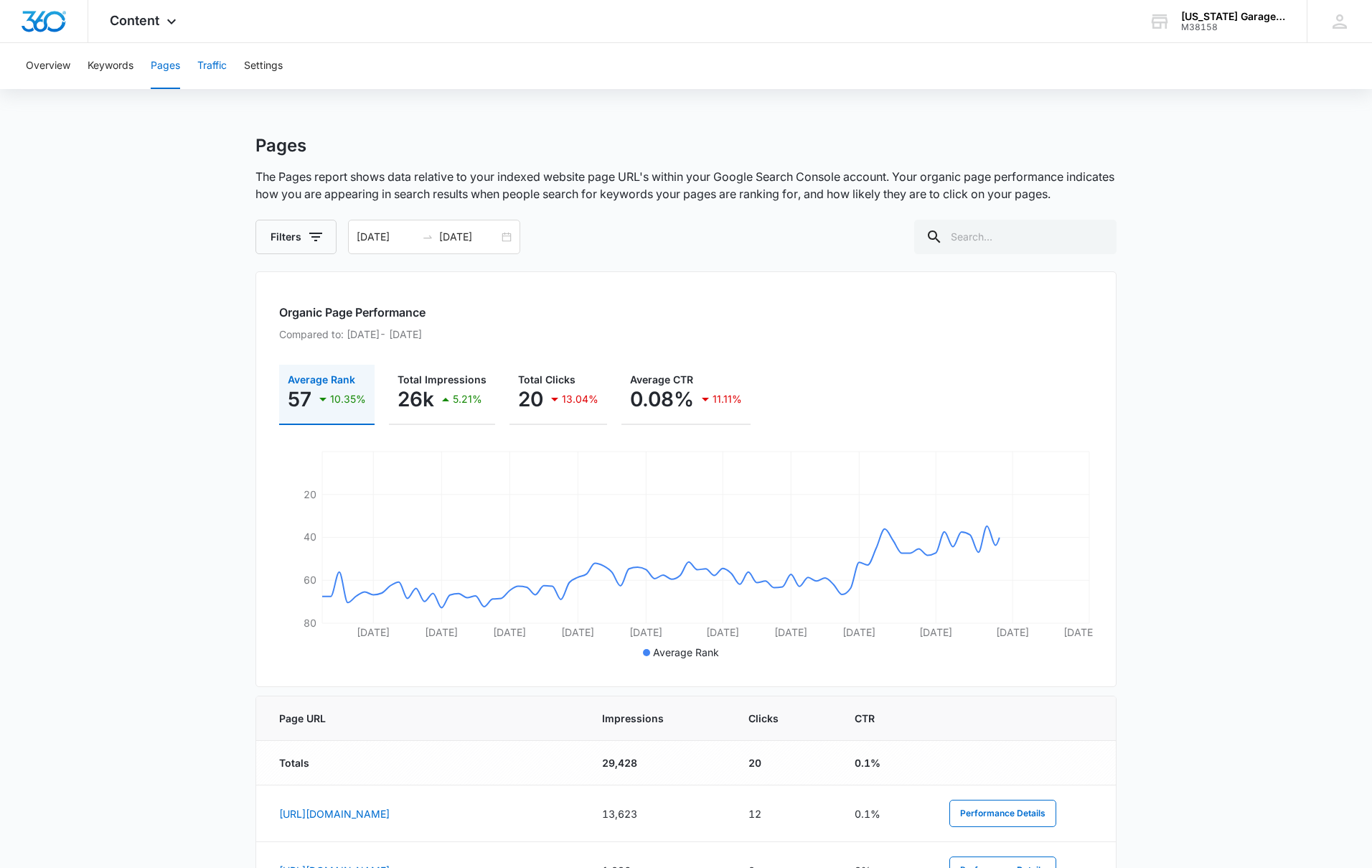
click at [229, 62] on div "Overview Keywords Pages Traffic Settings" at bounding box center [686, 66] width 1337 height 46
click at [225, 68] on button "Traffic" at bounding box center [212, 66] width 29 height 46
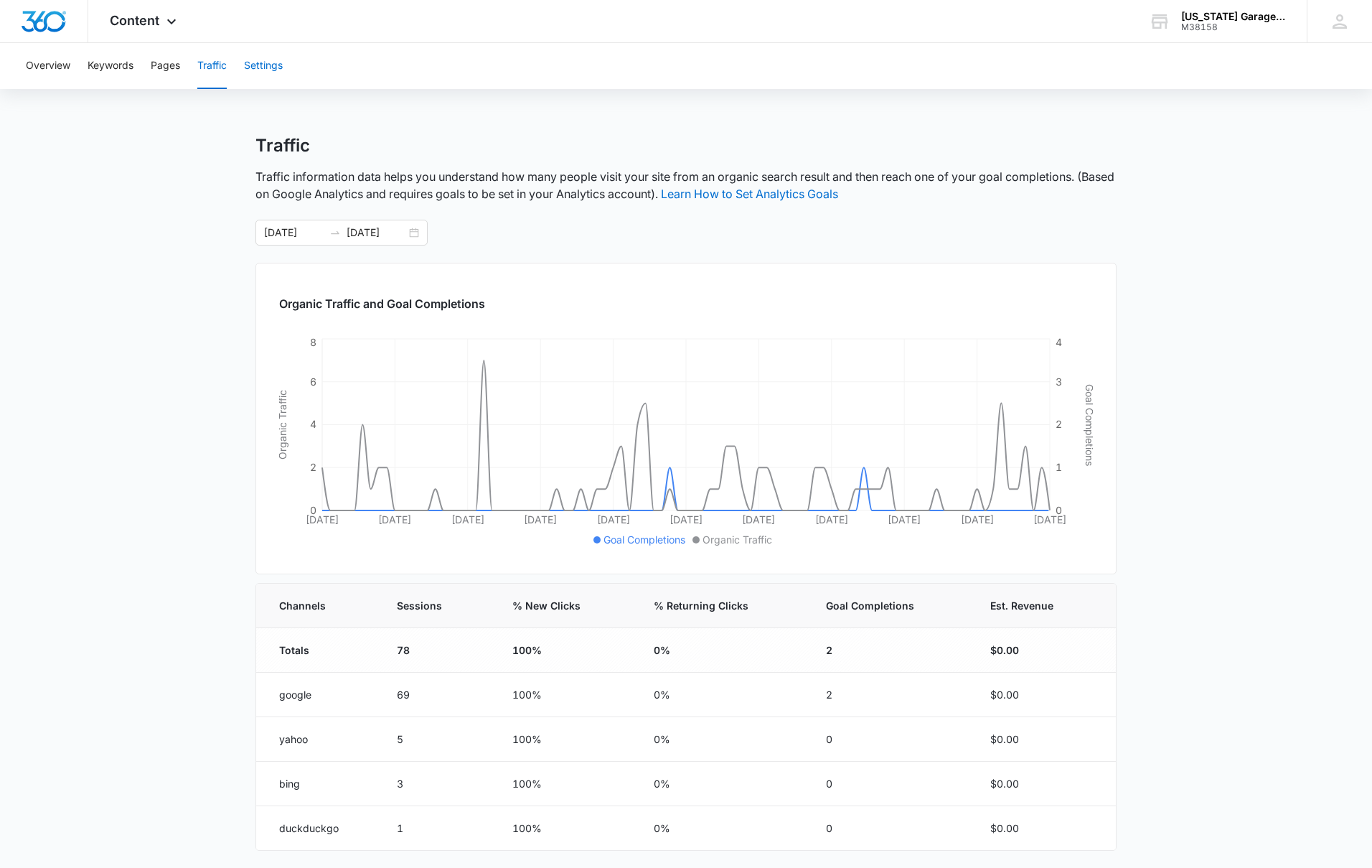
click at [271, 64] on button "Settings" at bounding box center [263, 66] width 39 height 46
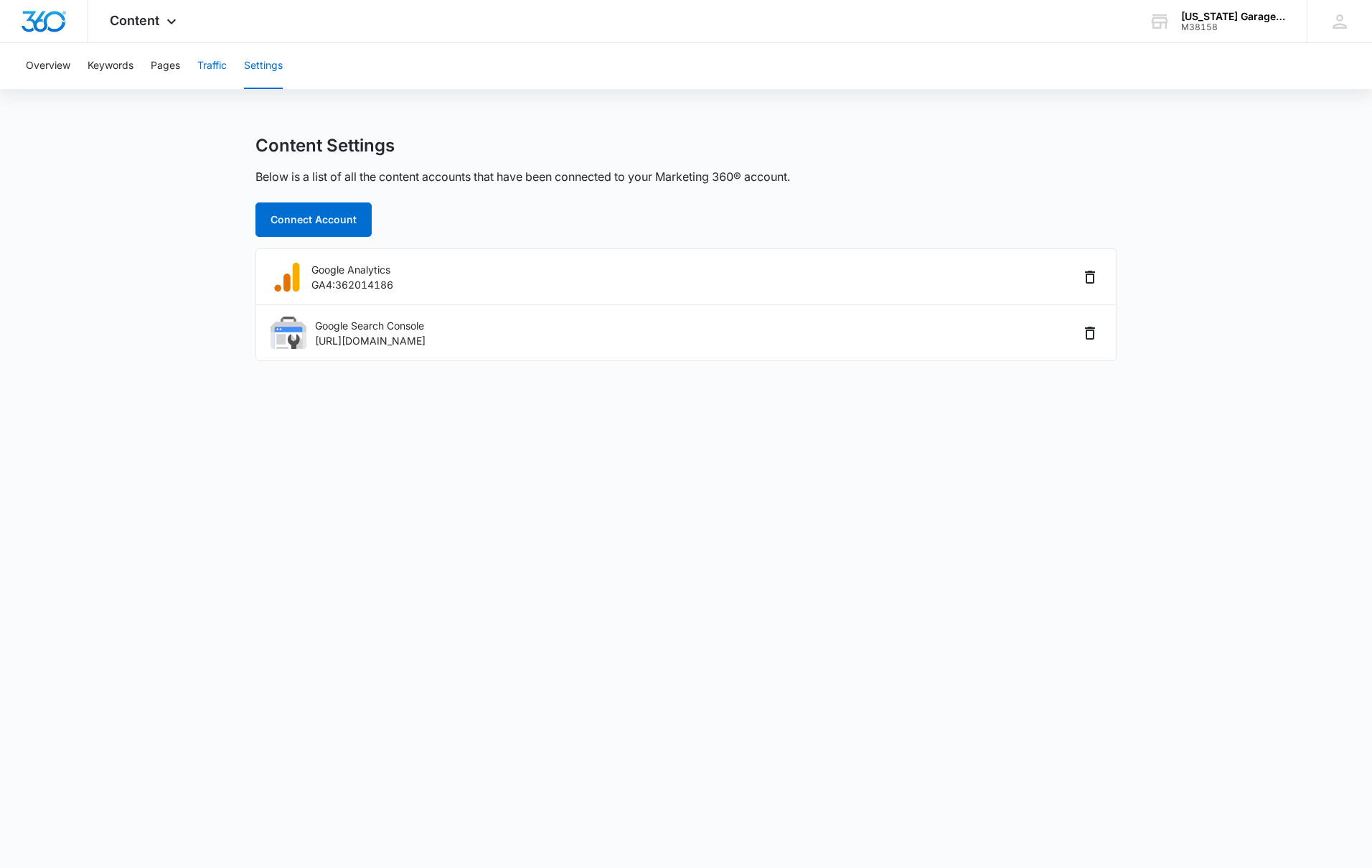
click at [220, 63] on button "Traffic" at bounding box center [212, 66] width 29 height 46
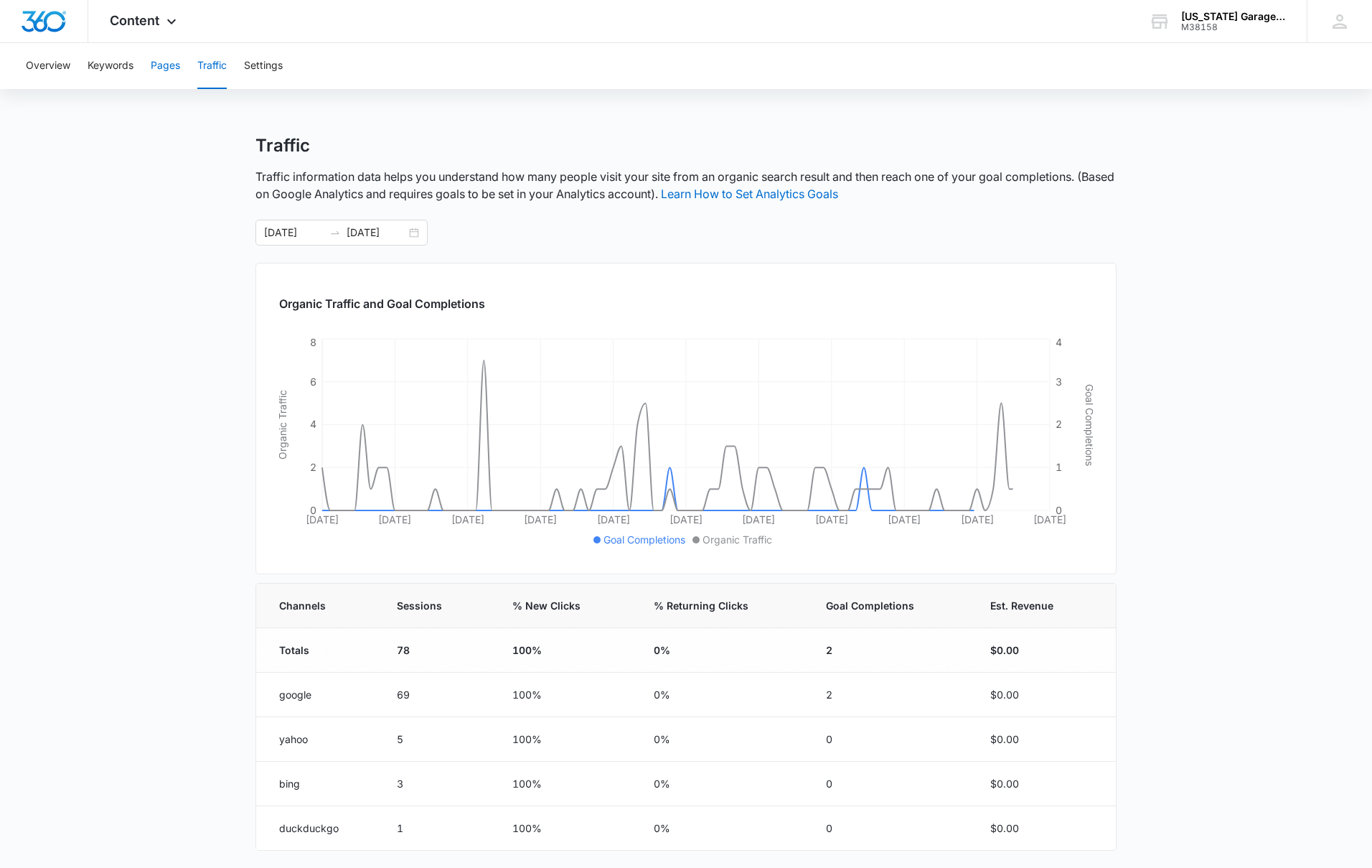
click at [178, 65] on button "Pages" at bounding box center [165, 66] width 29 height 46
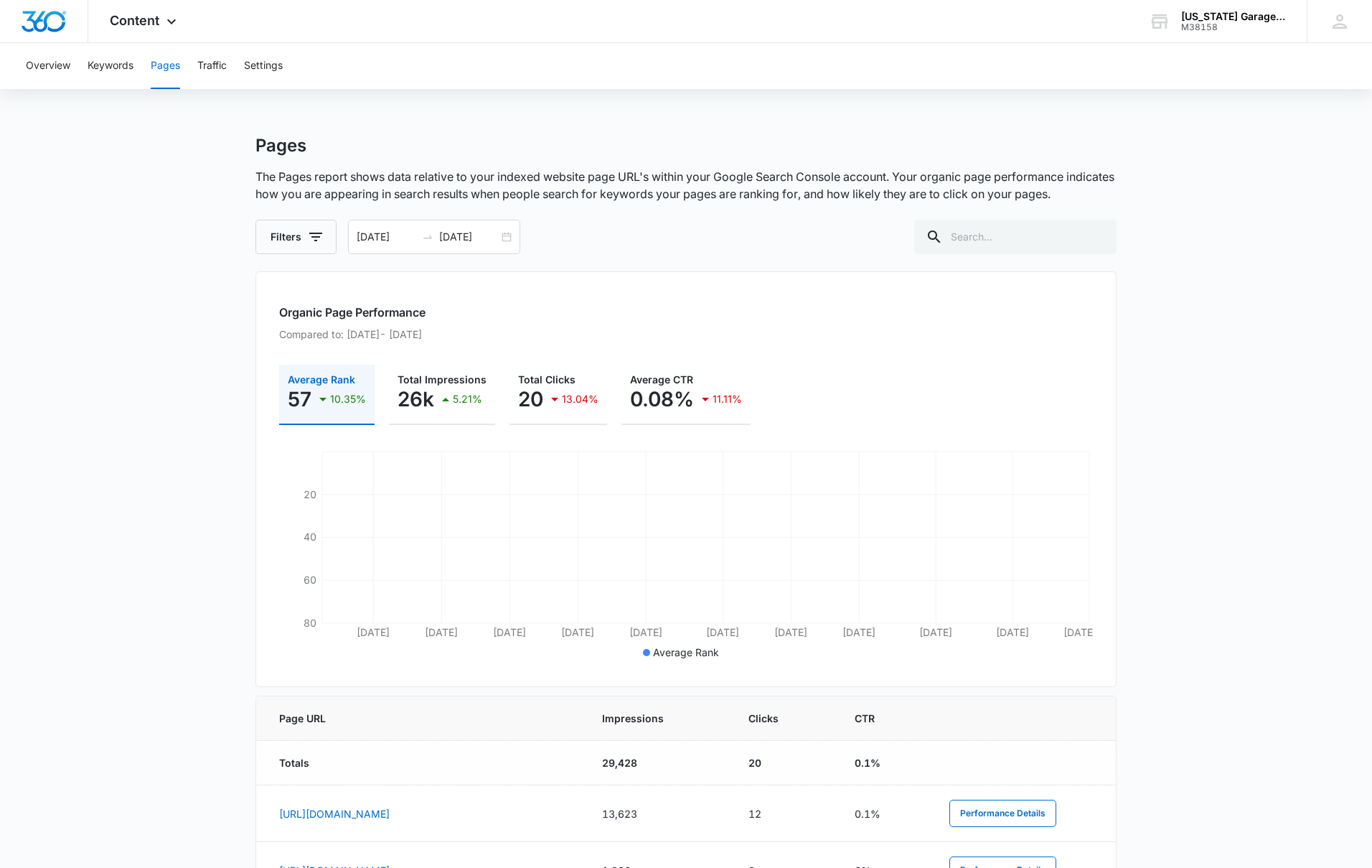
scroll to position [6, 0]
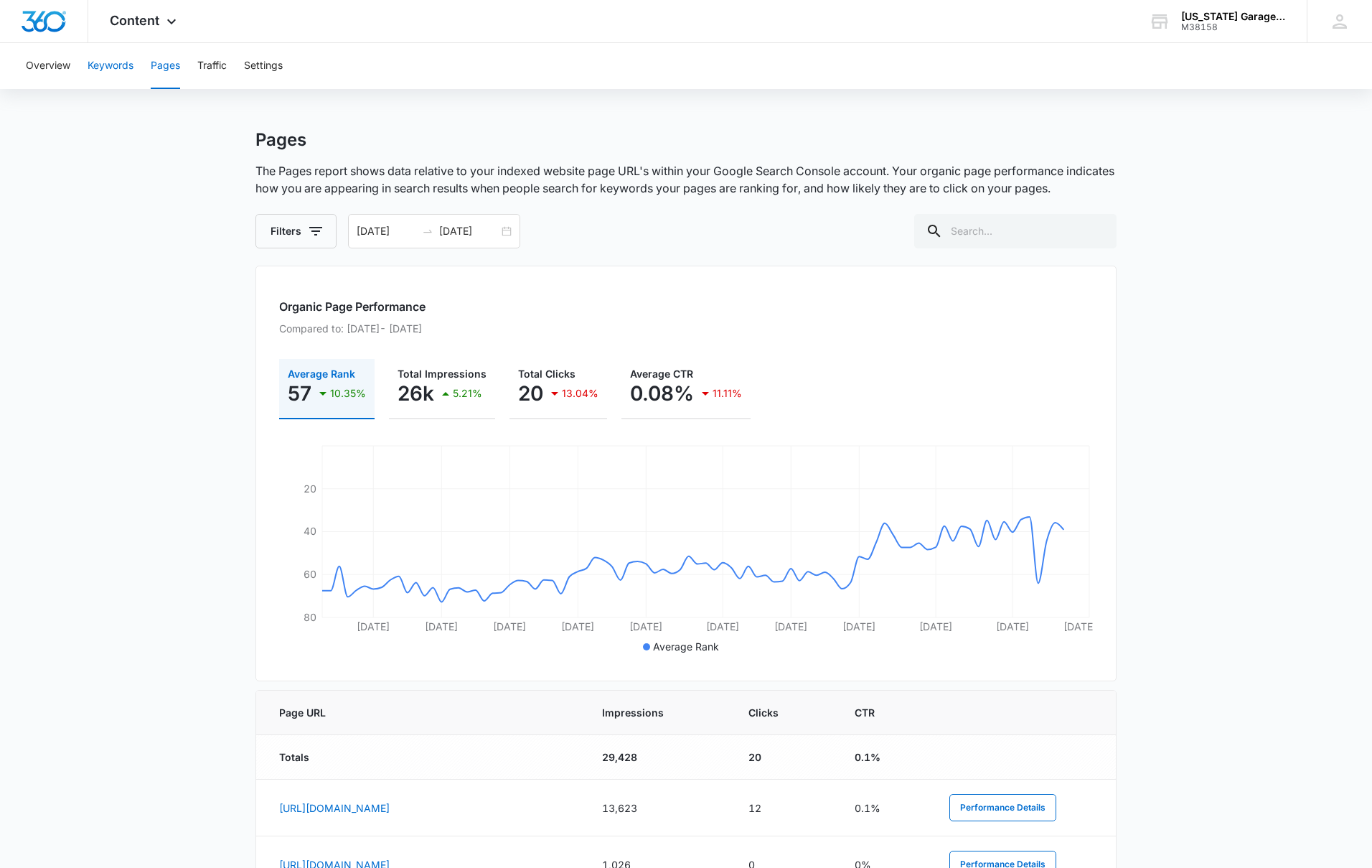
click at [120, 69] on button "Keywords" at bounding box center [110, 66] width 46 height 46
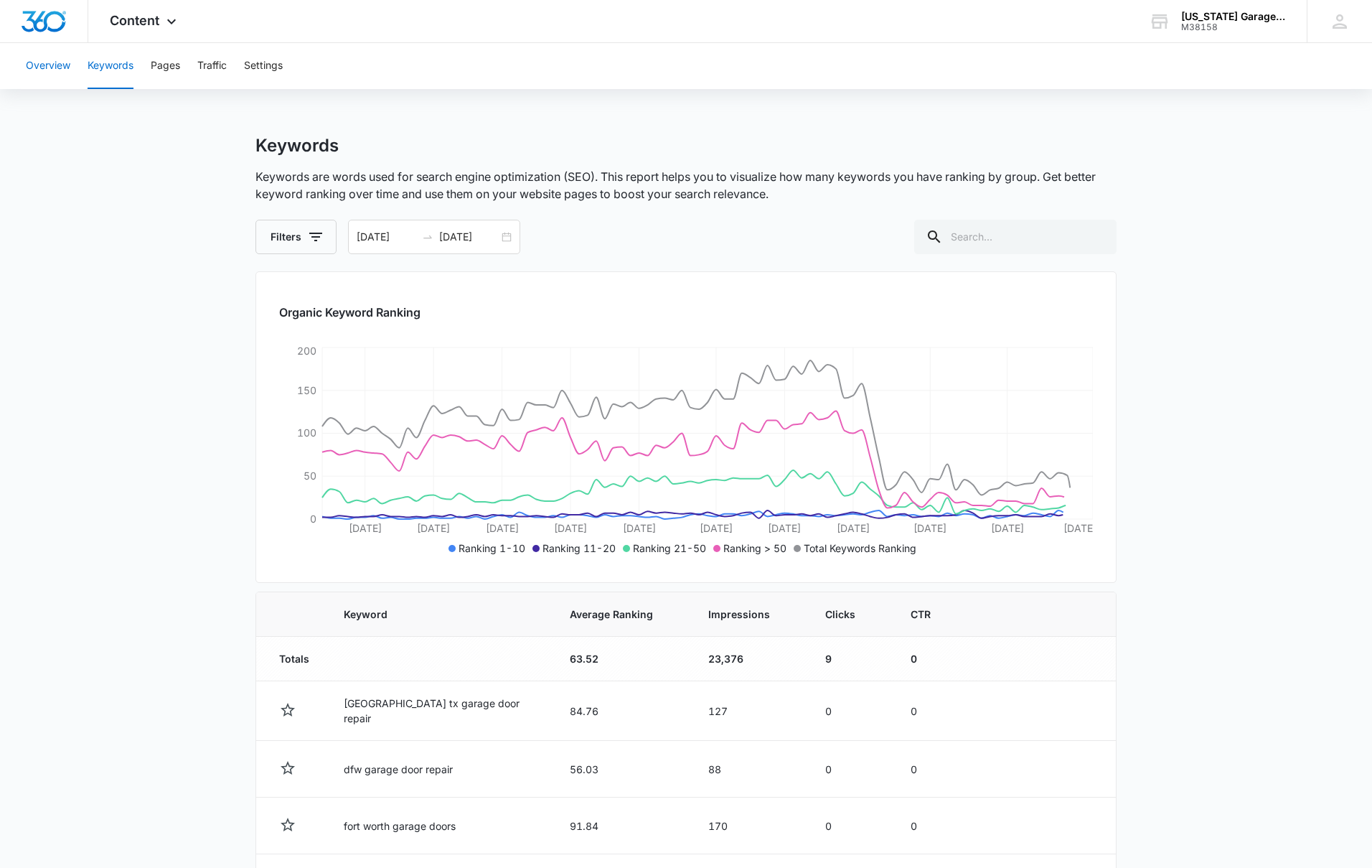
click at [65, 63] on button "Overview" at bounding box center [48, 66] width 44 height 46
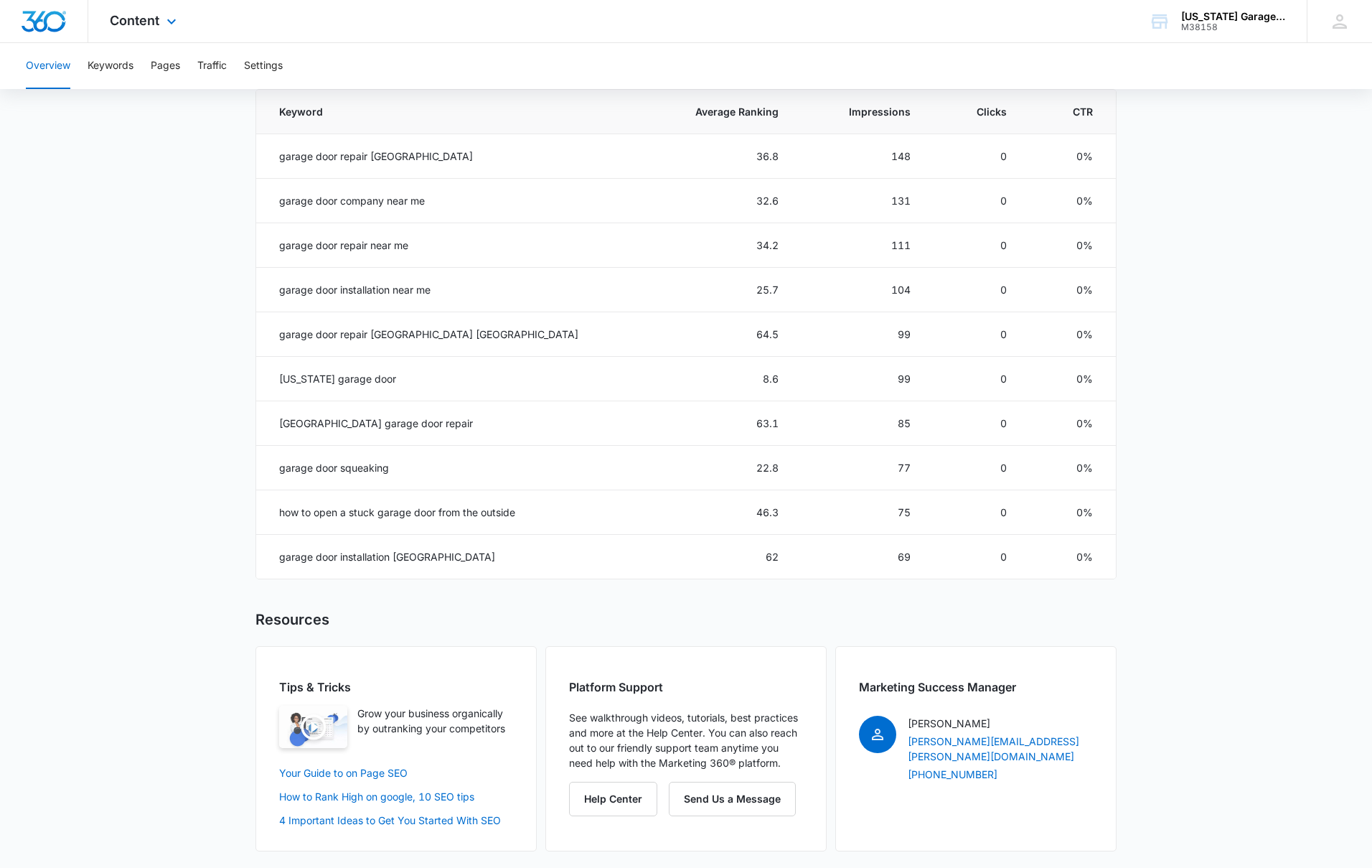
scroll to position [652, 0]
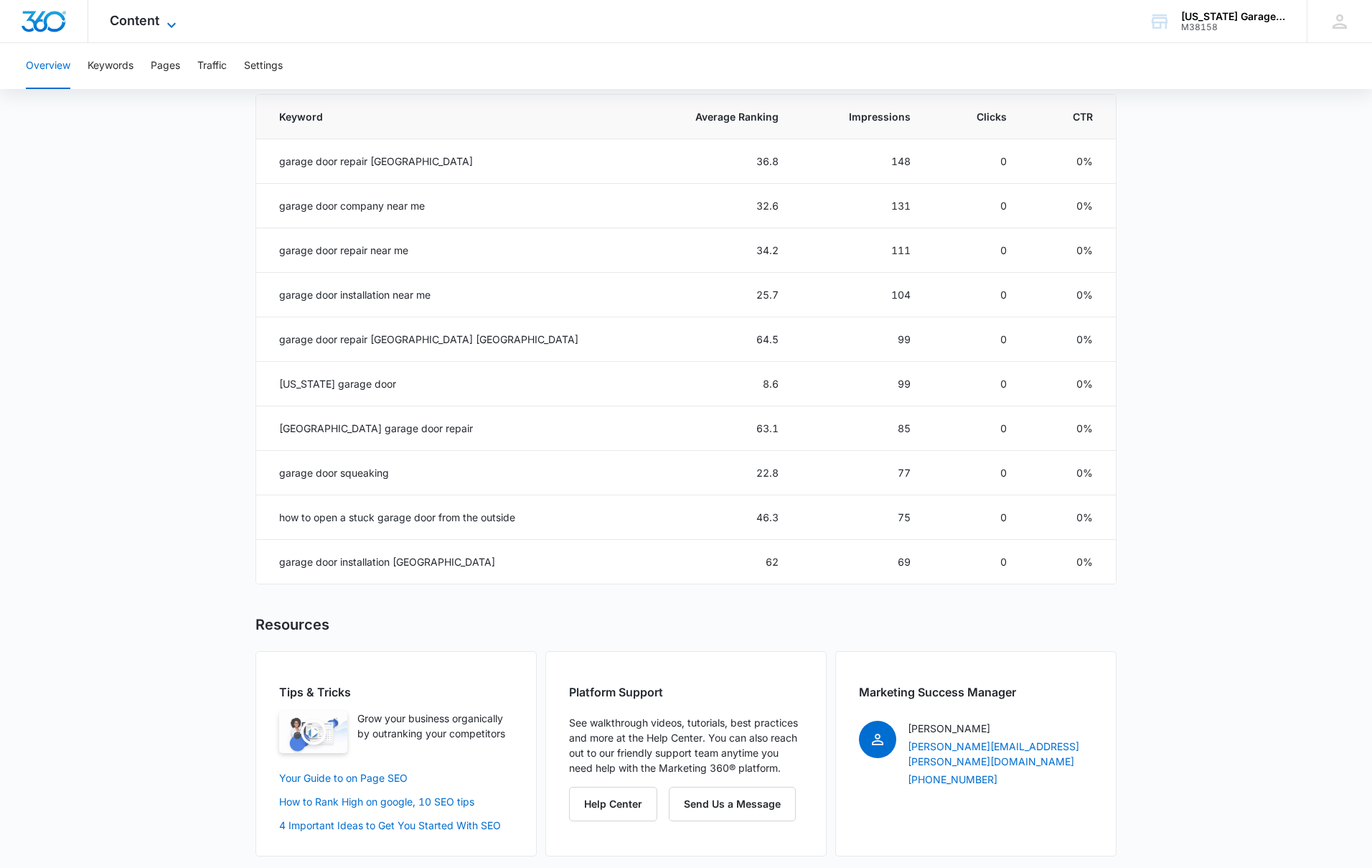
click at [156, 23] on span "Content" at bounding box center [134, 20] width 49 height 15
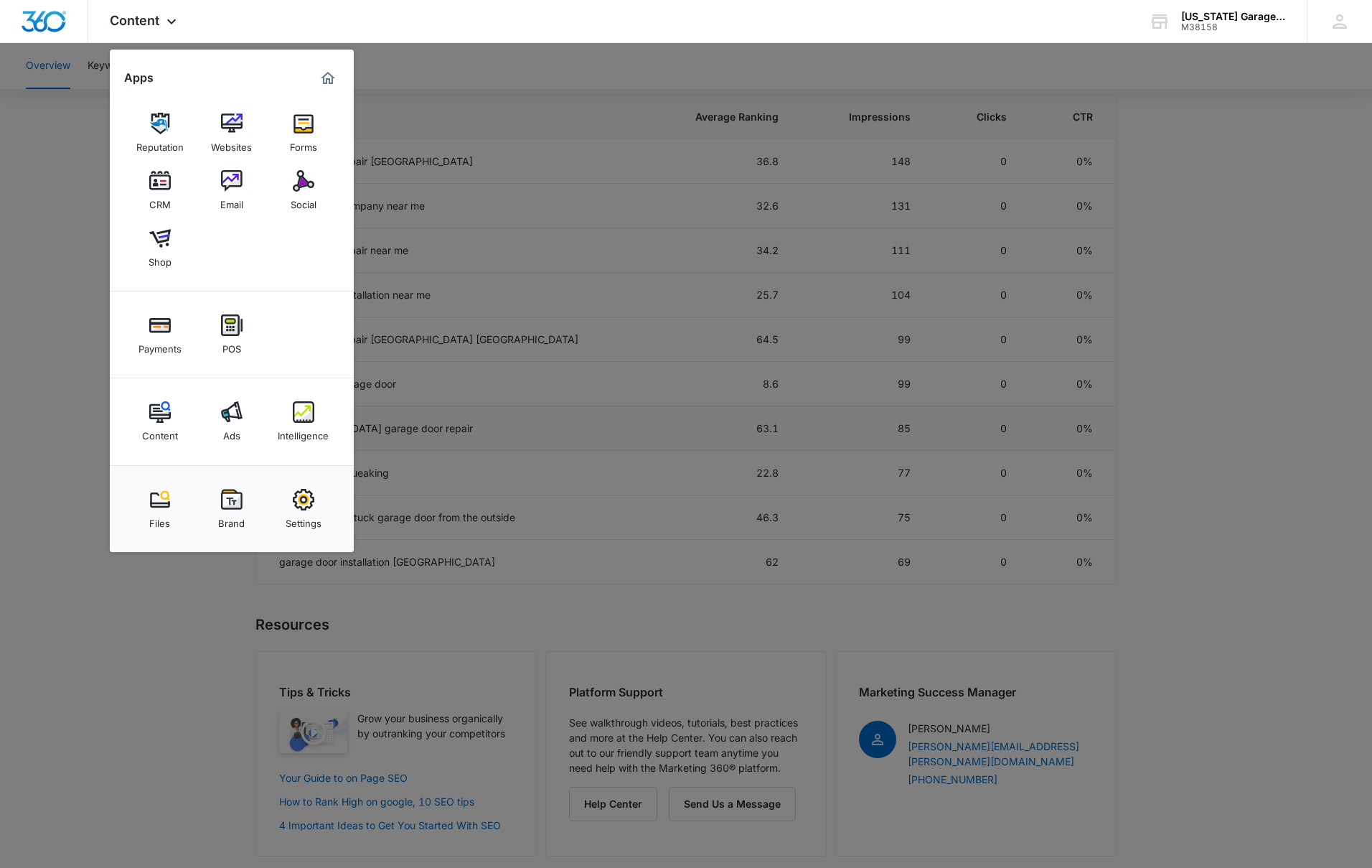
click at [317, 406] on link "Intelligence" at bounding box center [303, 421] width 55 height 55
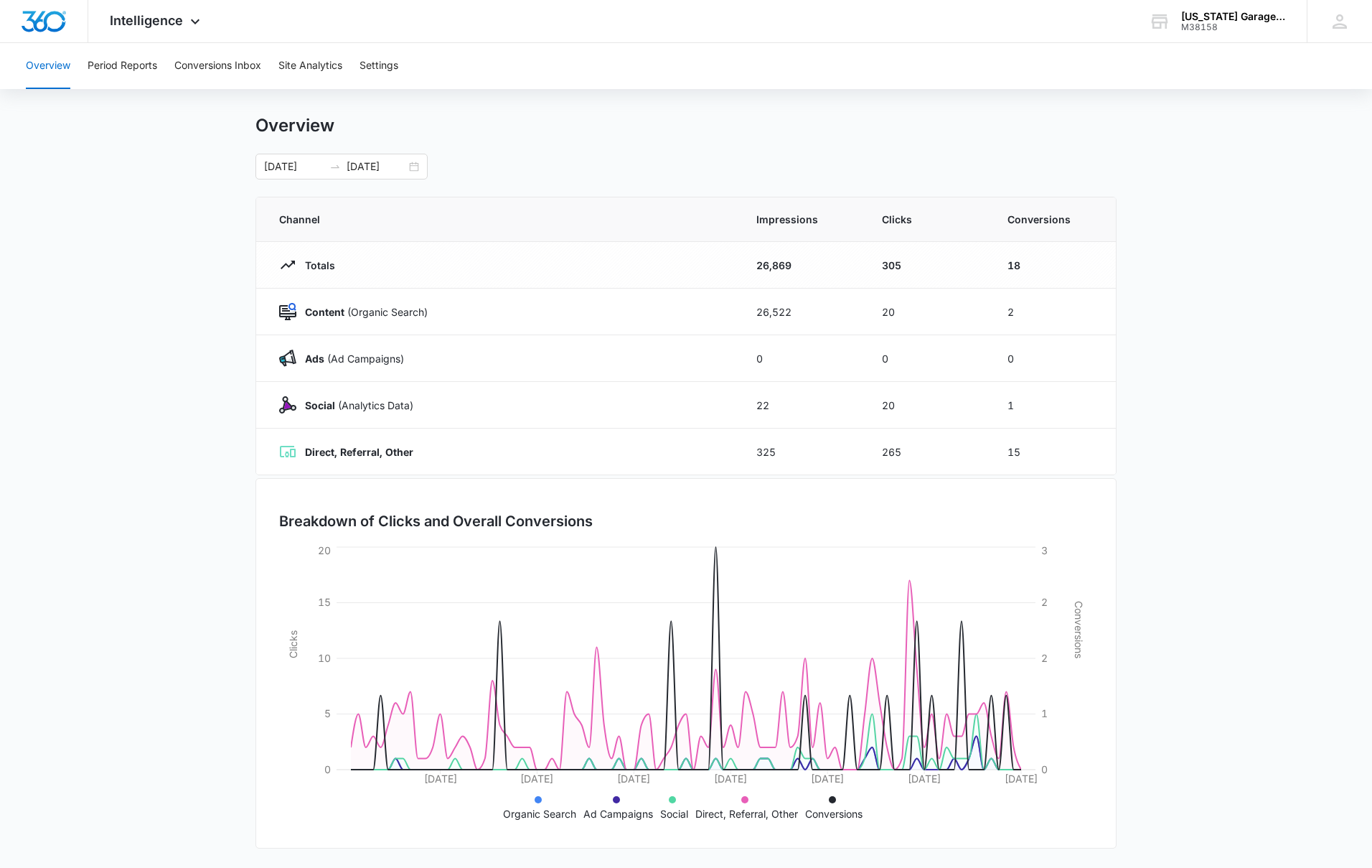
scroll to position [21, 0]
click at [220, 448] on main "Overview 07/09/2025 10/07/2025 Channel Impressions Clicks Conversions Totals 26…" at bounding box center [686, 491] width 1372 height 754
click at [136, 68] on button "Period Reports" at bounding box center [122, 66] width 69 height 46
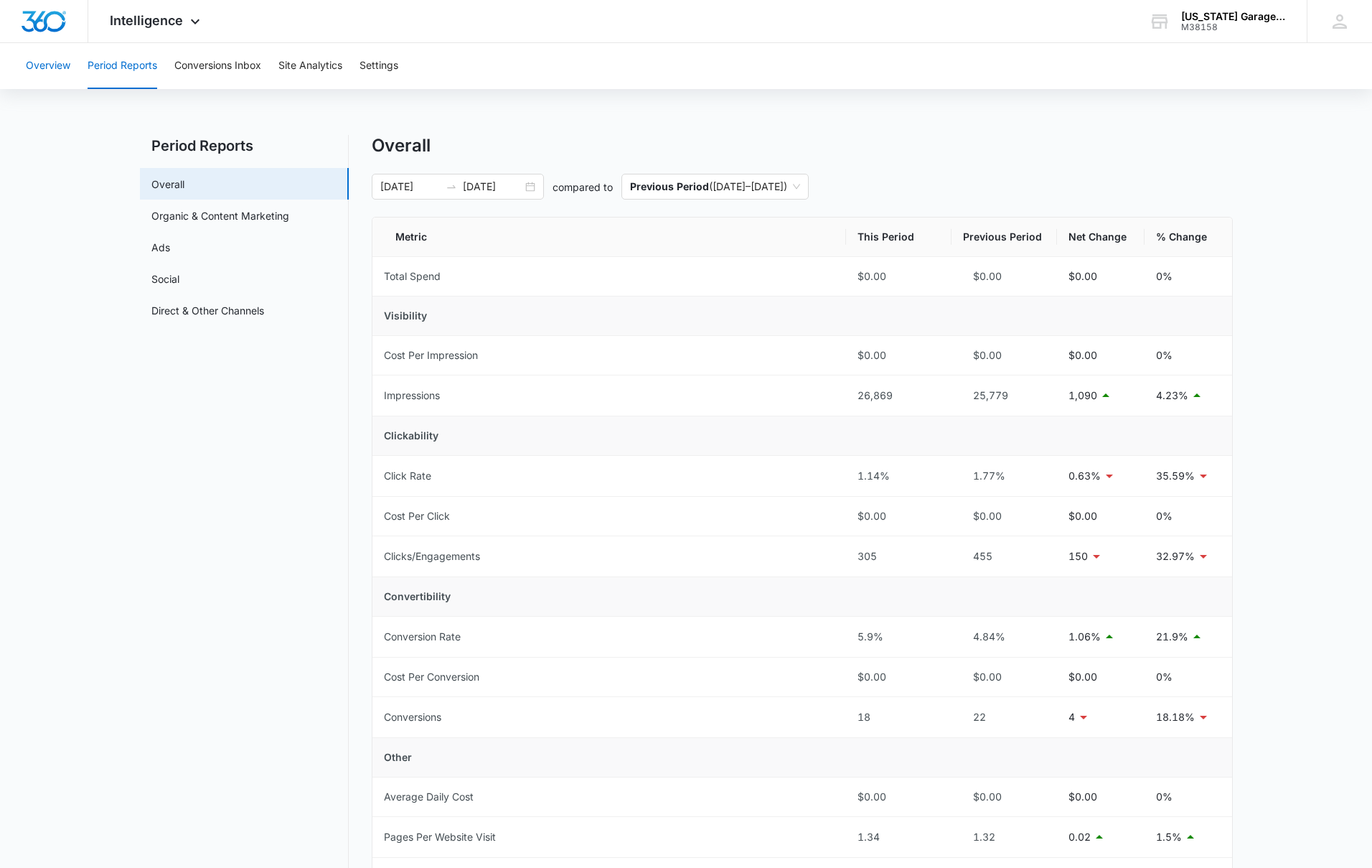
click at [55, 68] on button "Overview" at bounding box center [48, 66] width 44 height 46
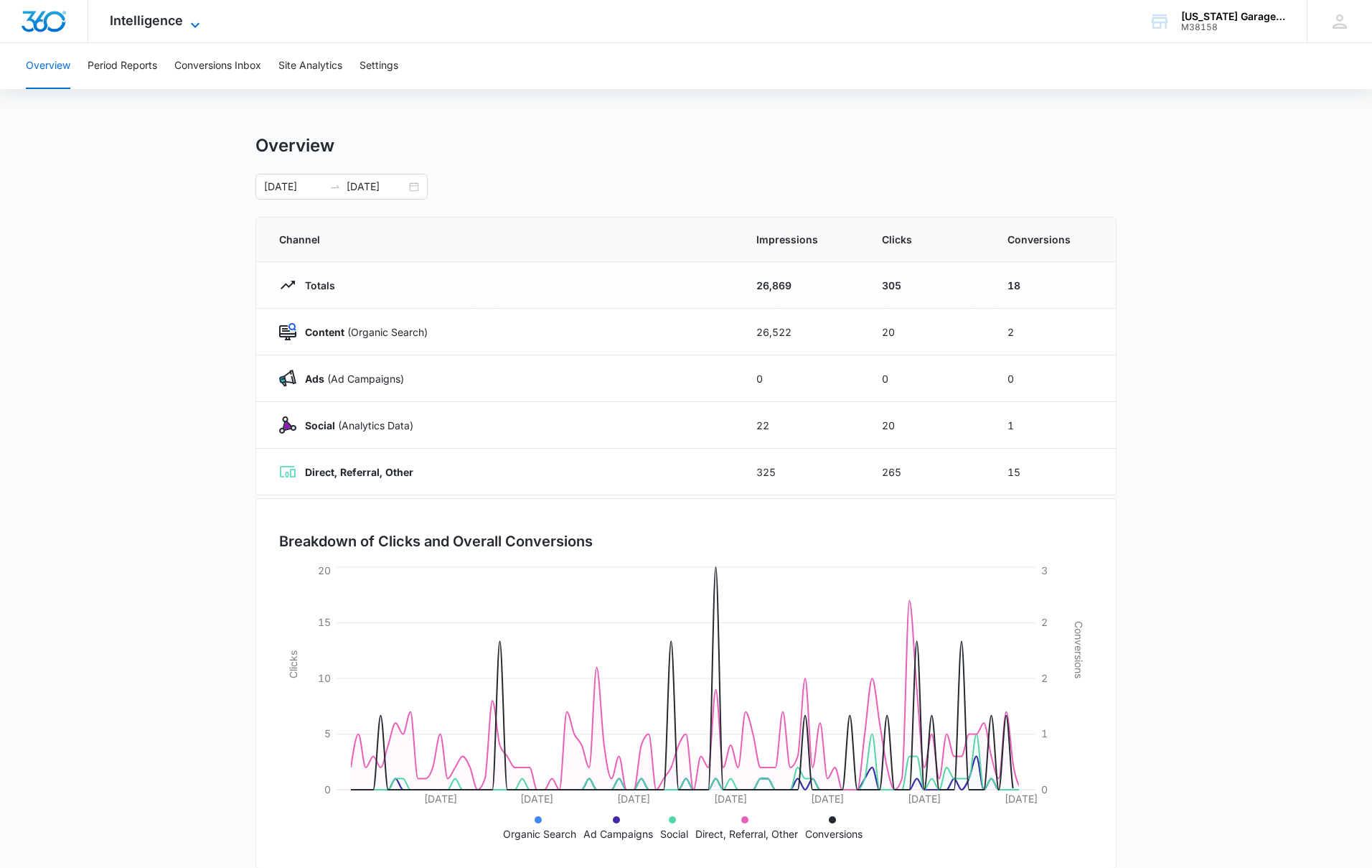
click at [186, 24] on icon at bounding box center [195, 25] width 17 height 17
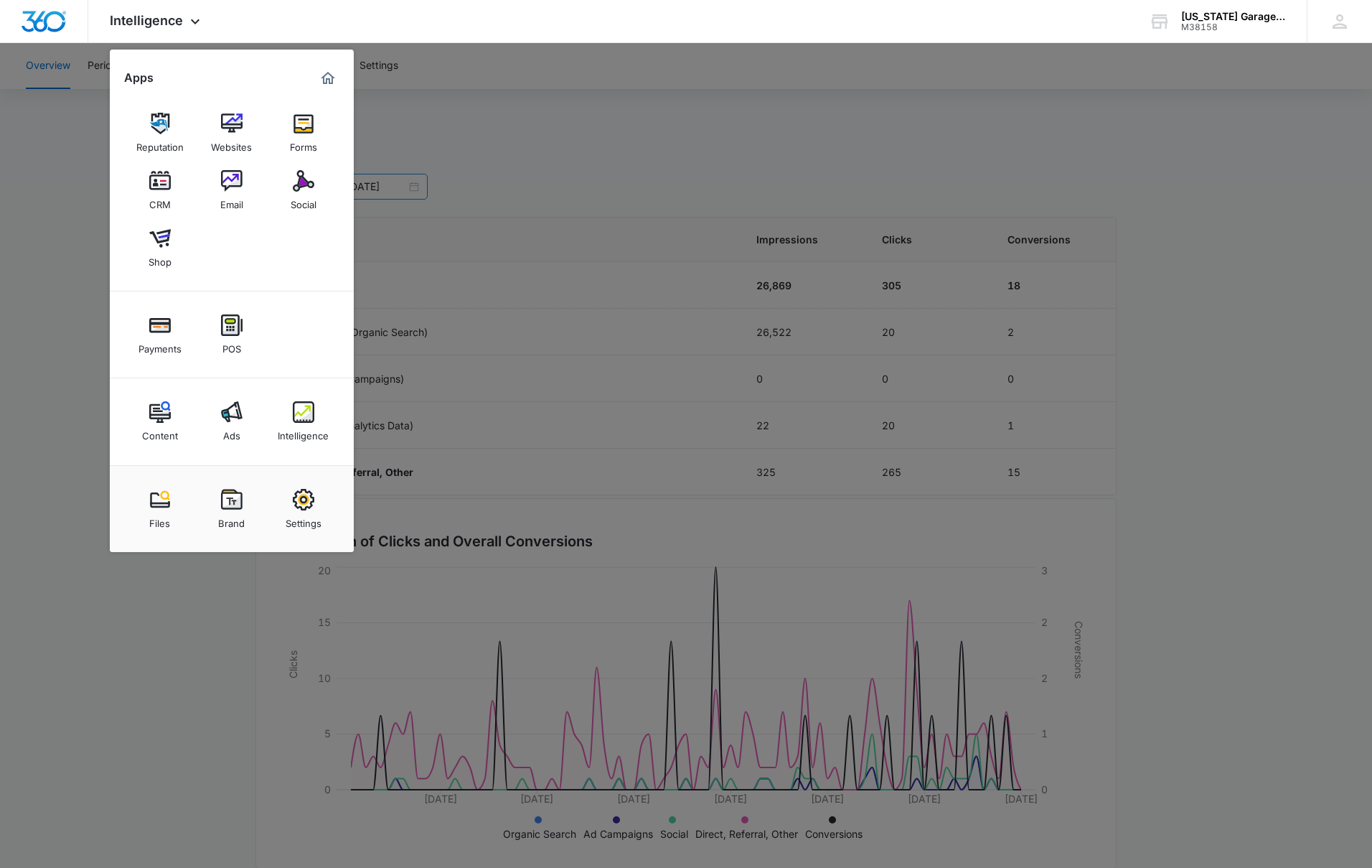
click at [313, 191] on img at bounding box center [303, 180] width 22 height 22
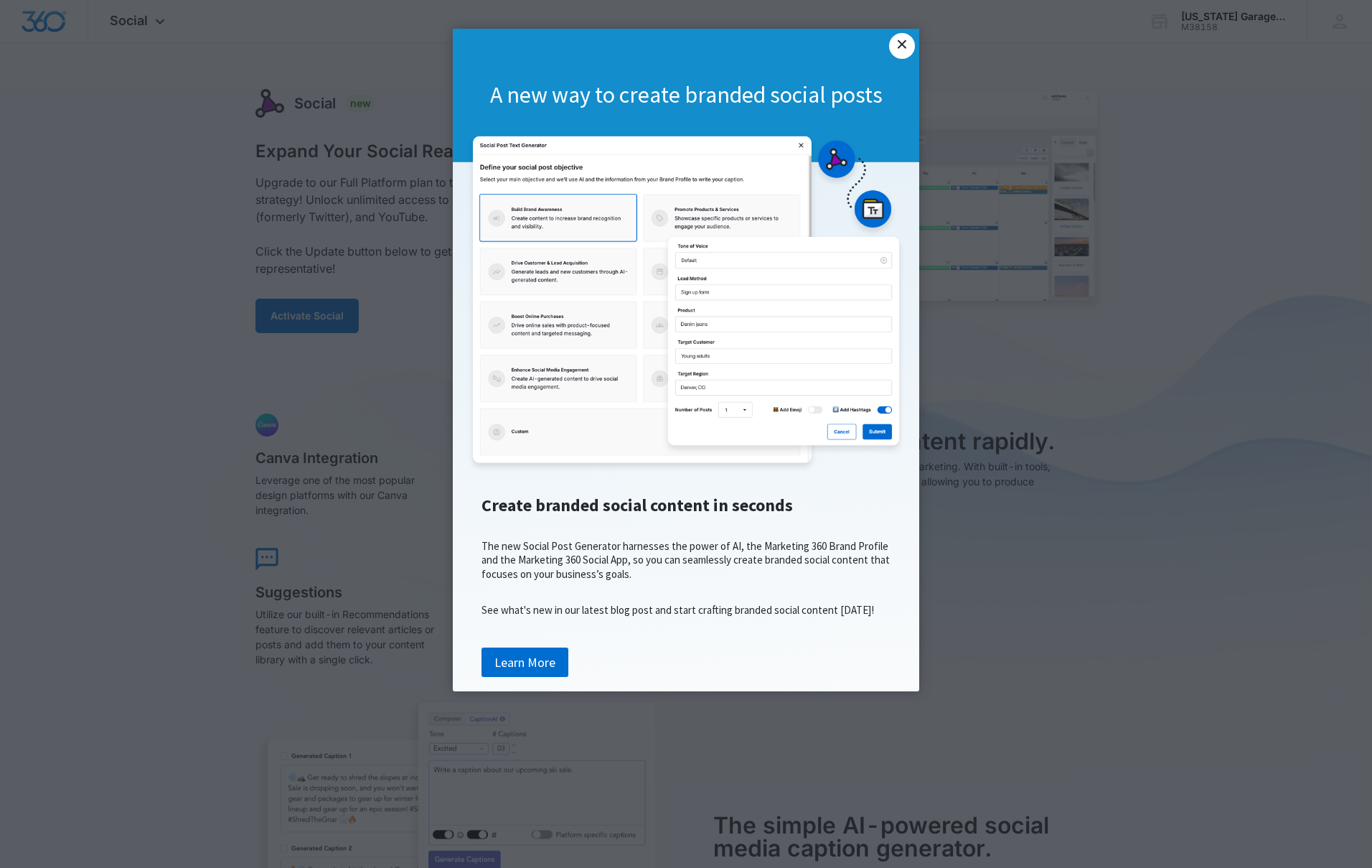
click at [897, 45] on link "×" at bounding box center [902, 46] width 26 height 26
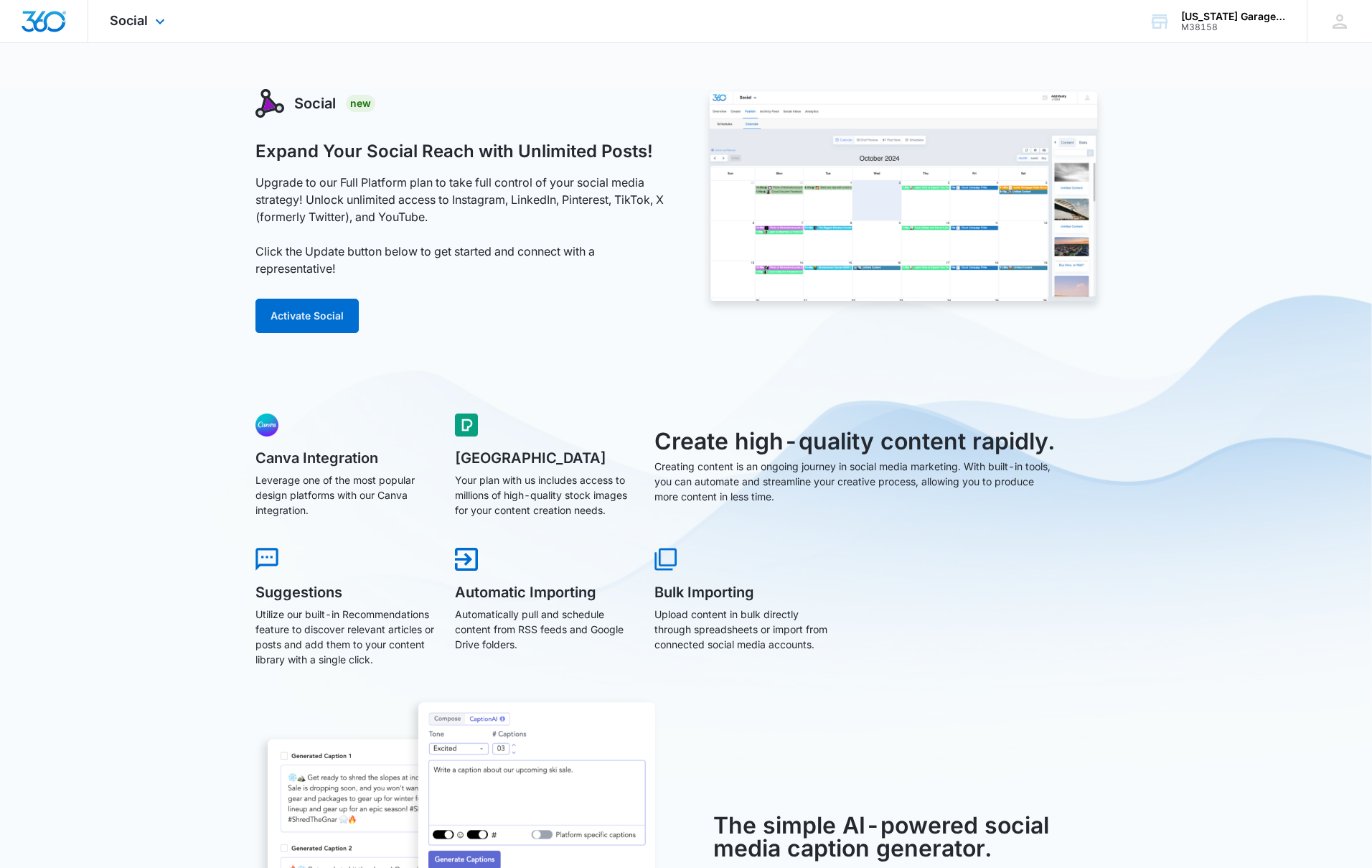
click at [157, 36] on div "Social Apps Reputation Websites Forms CRM Email Social Shop Payments POS Conten…" at bounding box center [139, 21] width 102 height 42
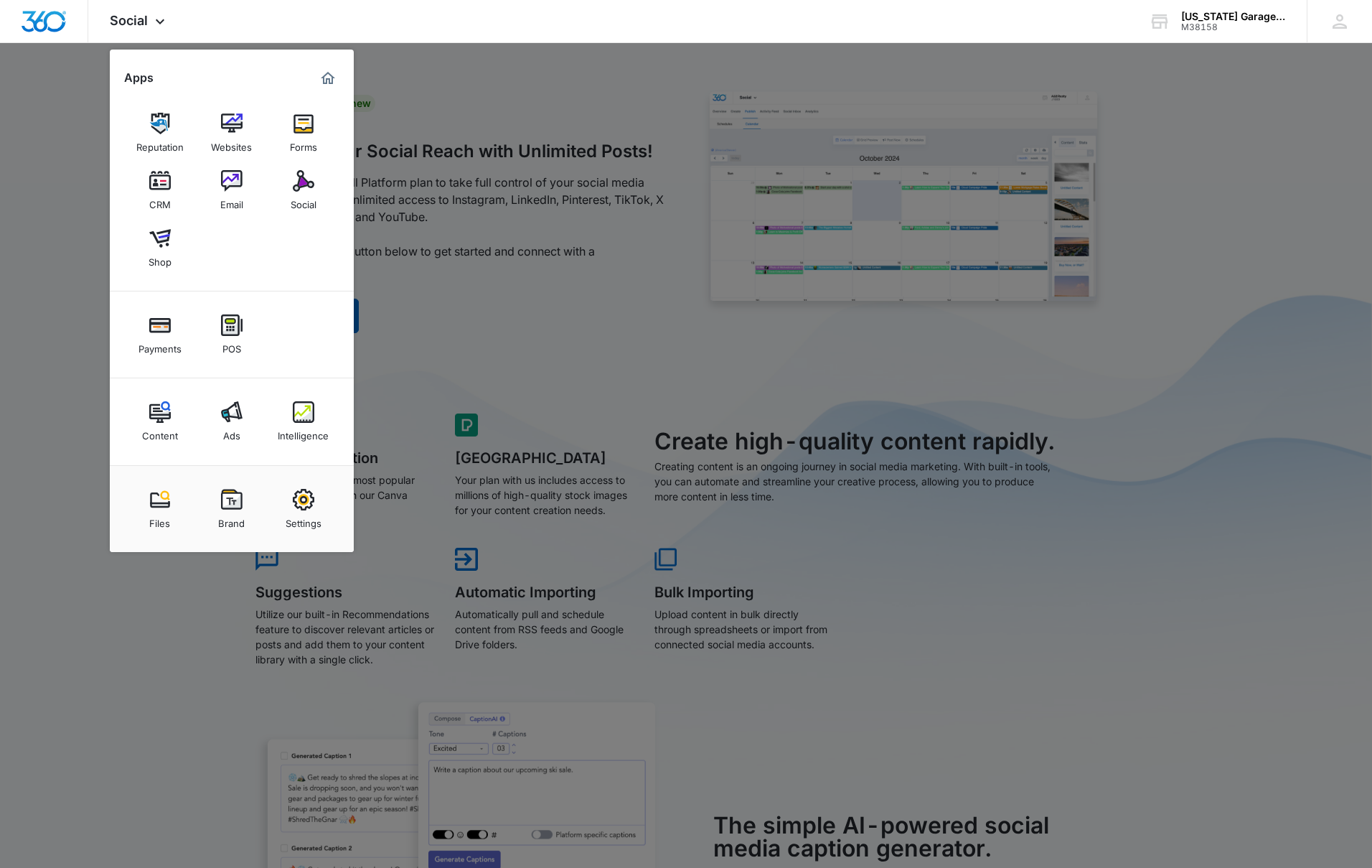
click at [314, 187] on link "Social" at bounding box center [303, 190] width 55 height 55
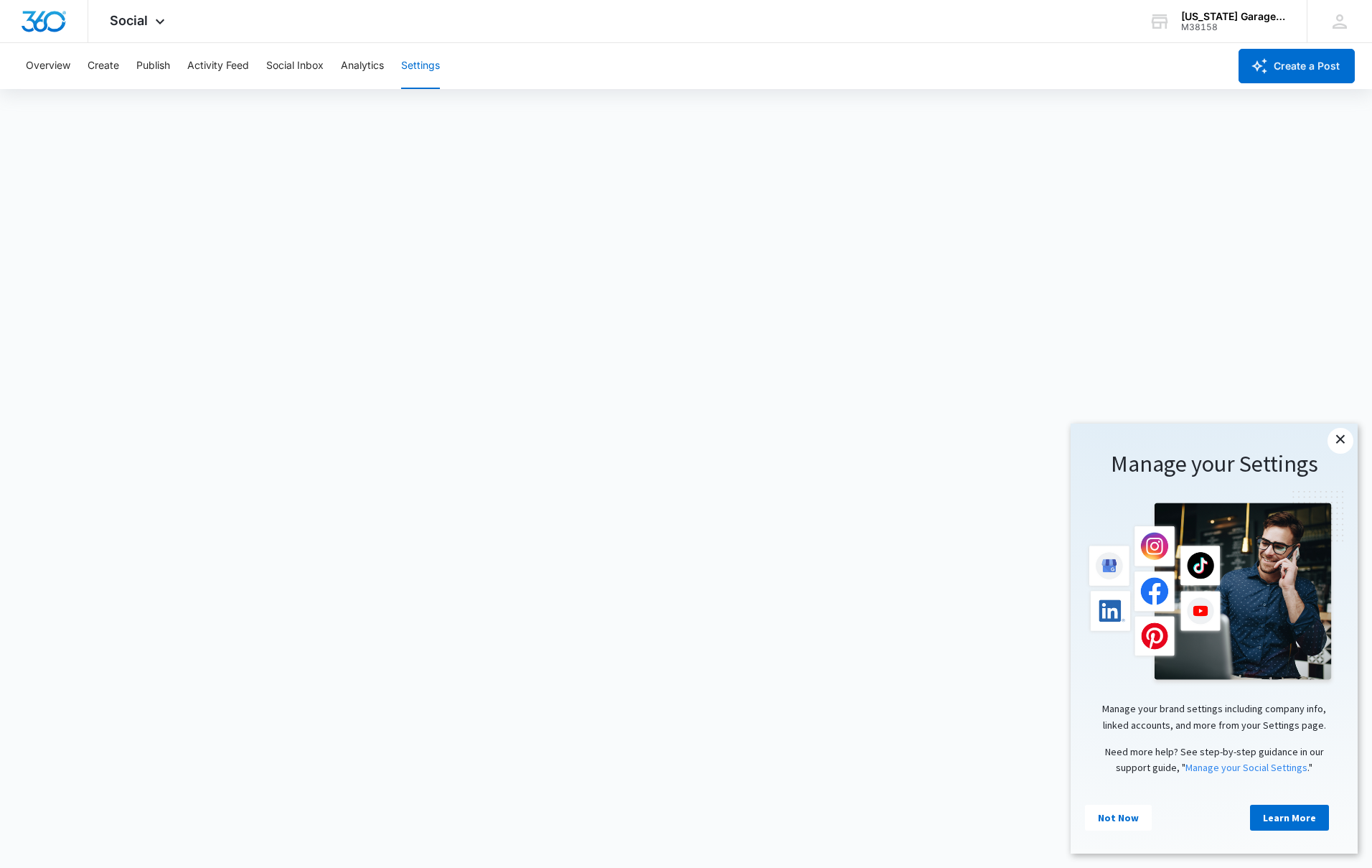
click at [1341, 442] on link "×" at bounding box center [1341, 441] width 26 height 26
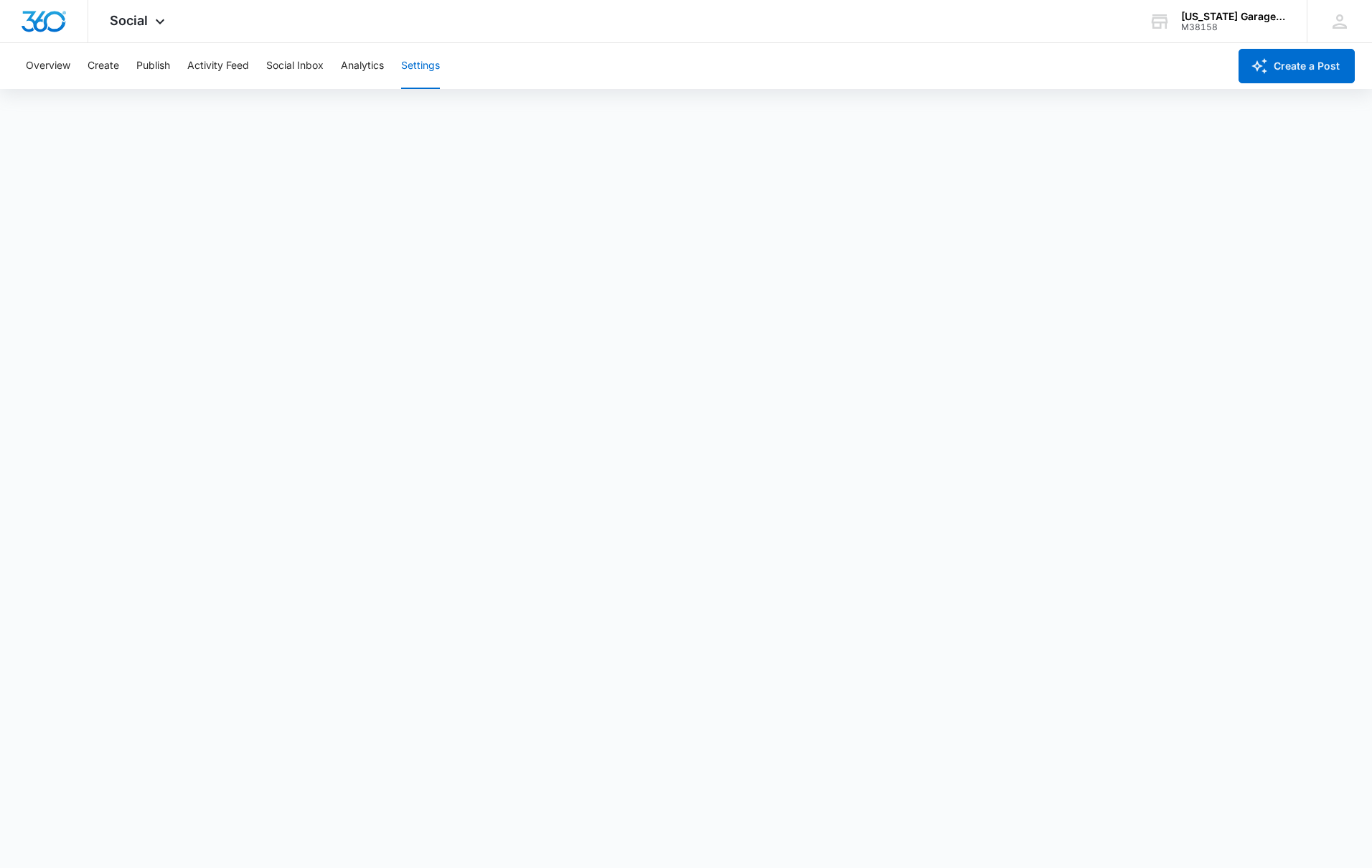
scroll to position [1, 0]
click at [1341, 17] on icon at bounding box center [1339, 21] width 22 height 22
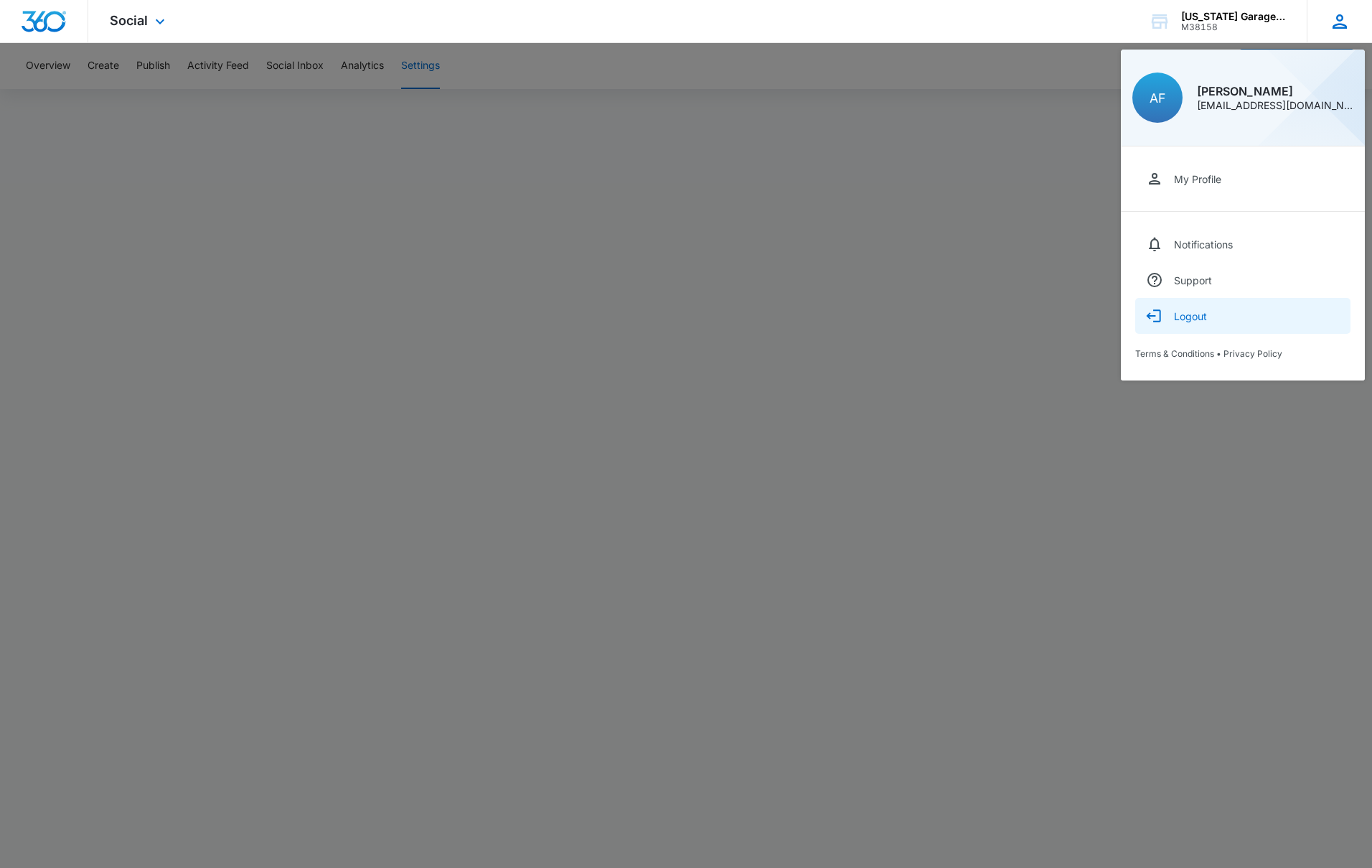
click at [1208, 316] on button "Logout" at bounding box center [1243, 315] width 216 height 36
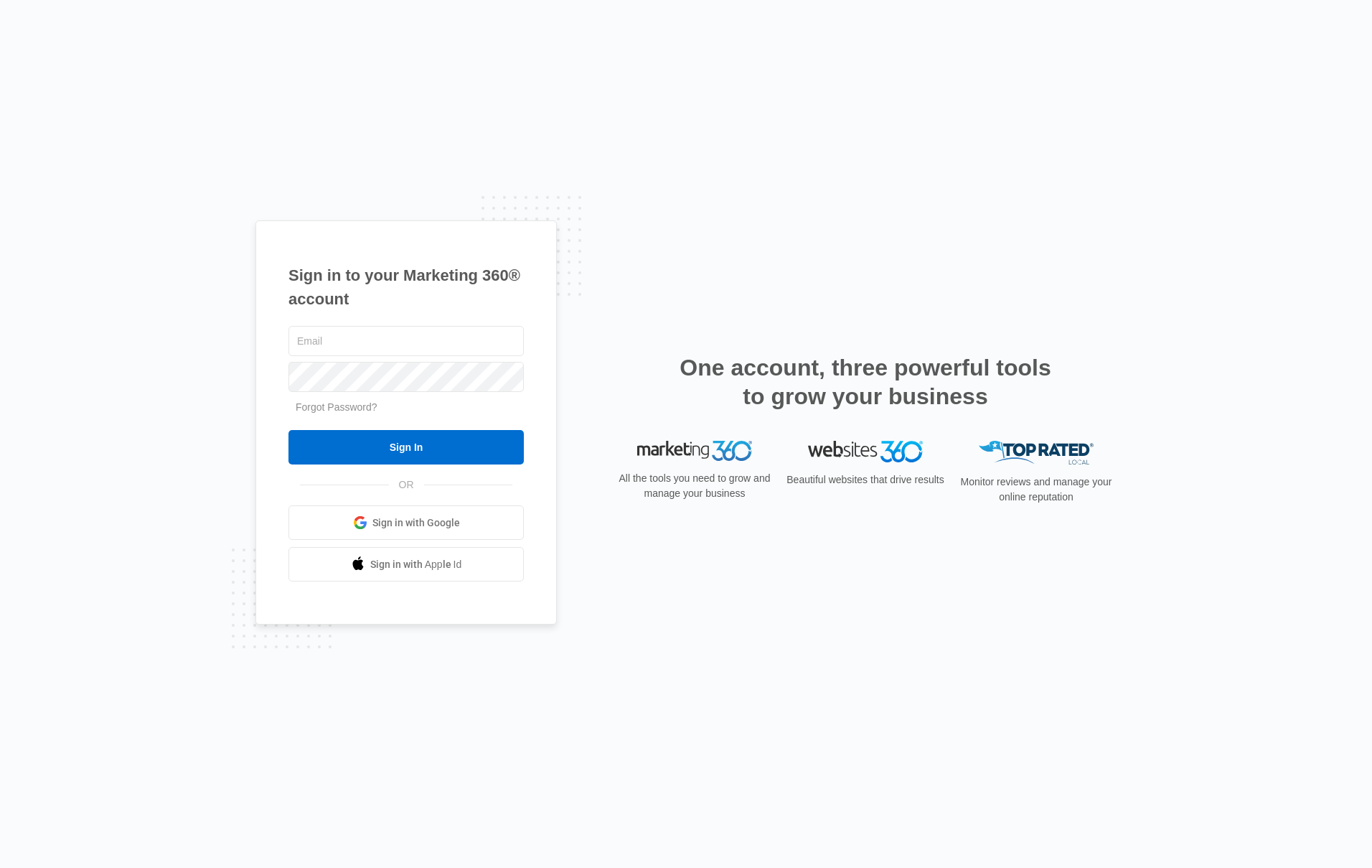
type input "[EMAIL_ADDRESS][DOMAIN_NAME]"
